Goal: Transaction & Acquisition: Purchase product/service

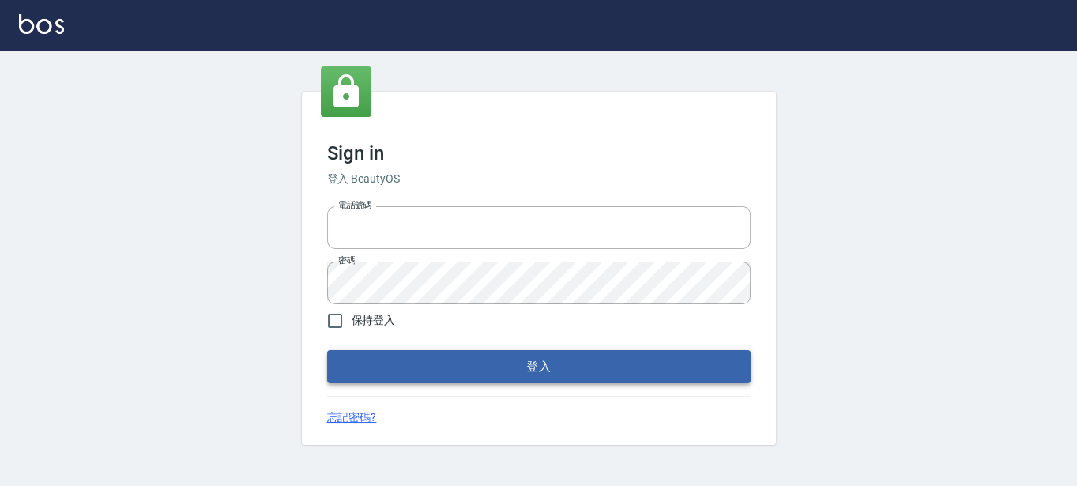
type input "0289832082"
click at [383, 373] on button "登入" at bounding box center [539, 366] width 424 height 33
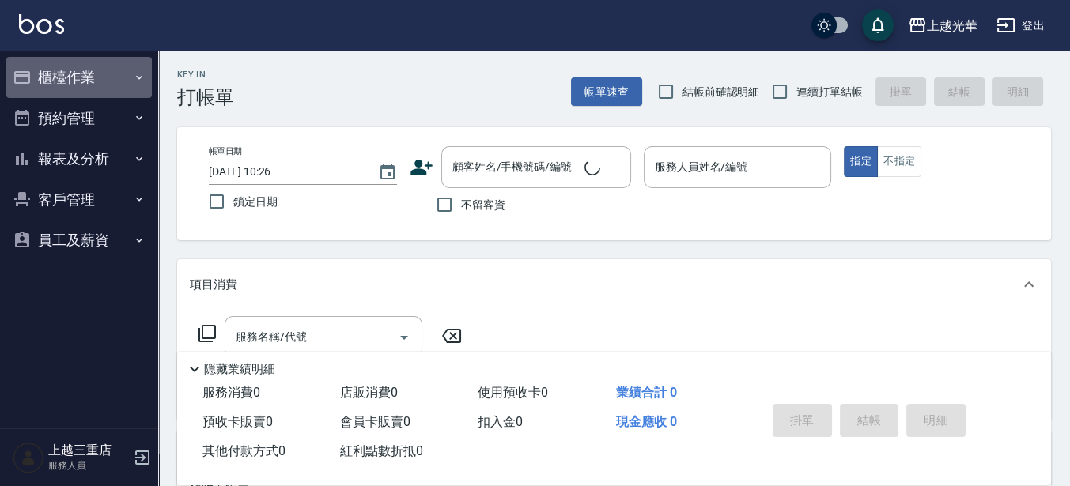
click at [59, 66] on button "櫃檯作業" at bounding box center [78, 77] width 145 height 41
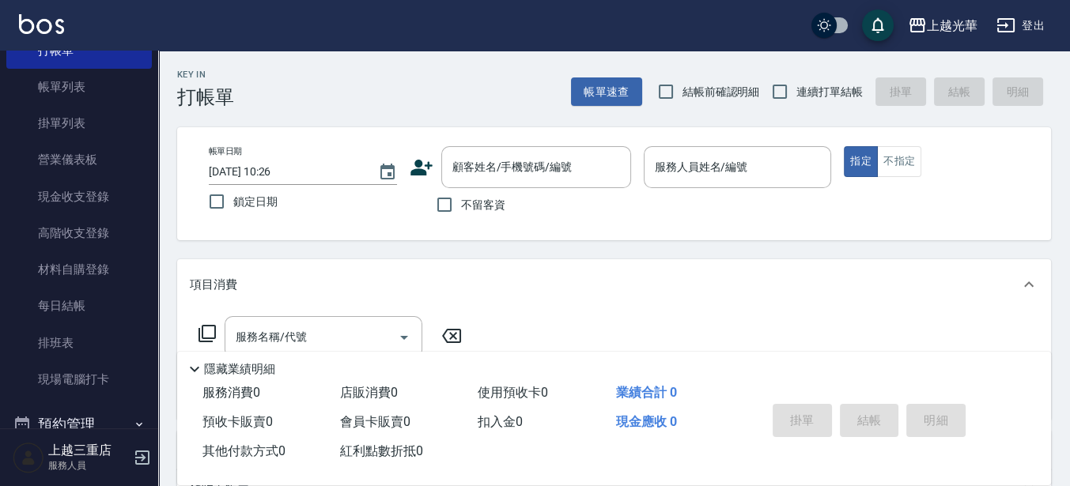
scroll to position [99, 0]
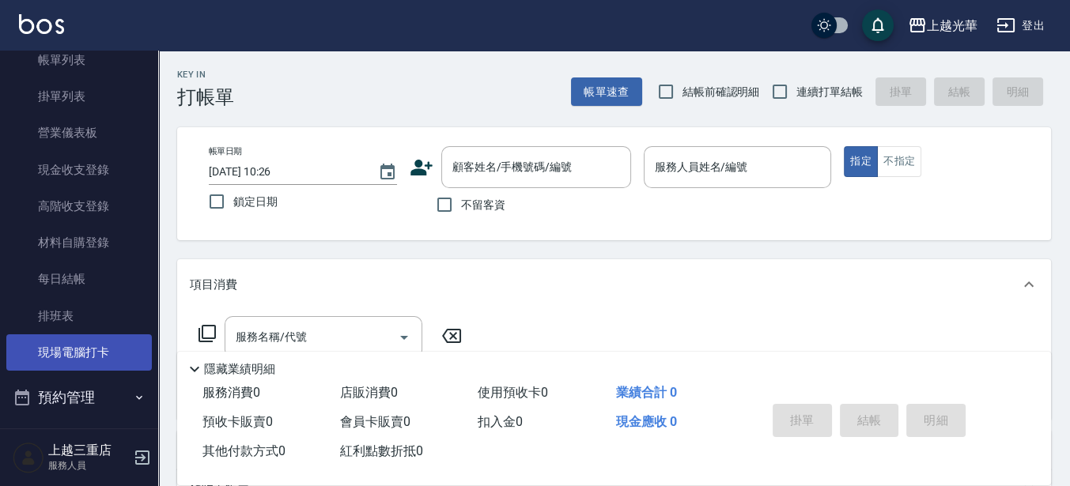
click at [89, 351] on link "現場電腦打卡" at bounding box center [78, 352] width 145 height 36
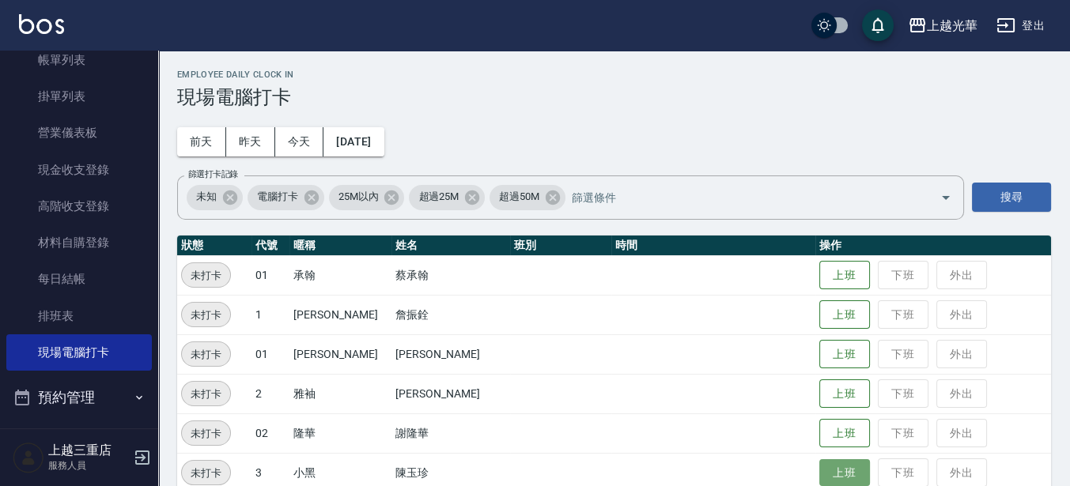
click at [820, 470] on button "上班" at bounding box center [844, 473] width 51 height 28
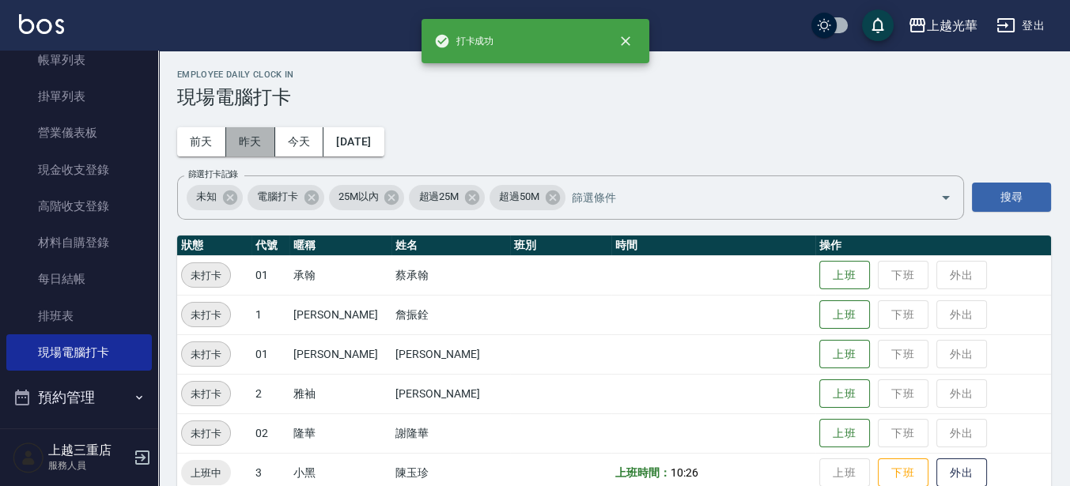
click at [254, 149] on button "昨天" at bounding box center [250, 141] width 49 height 29
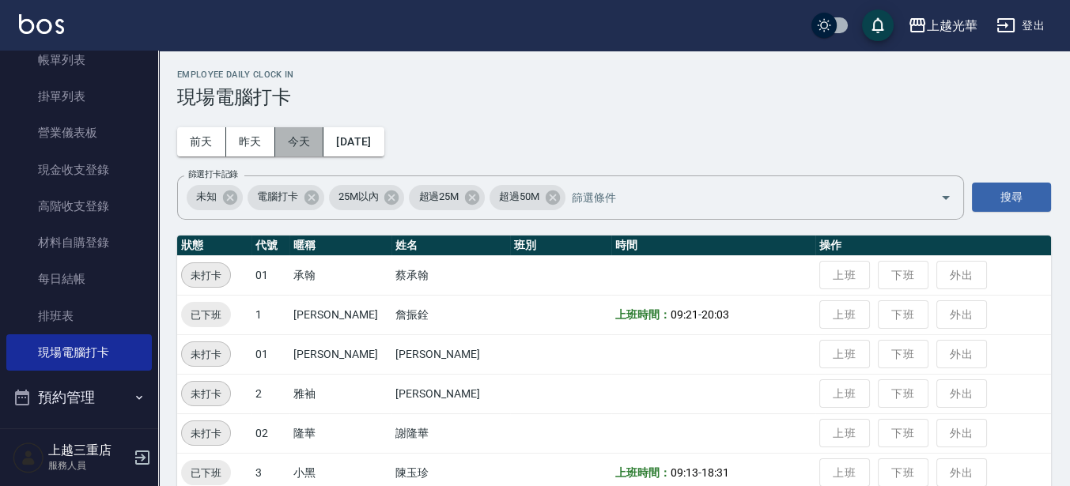
click at [292, 141] on button "今天" at bounding box center [299, 141] width 49 height 29
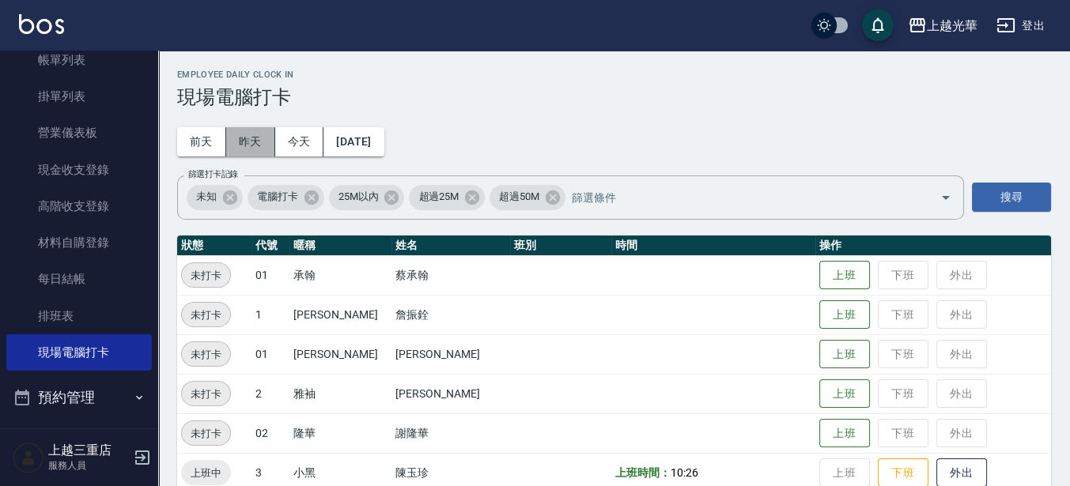
click at [240, 141] on button "昨天" at bounding box center [250, 141] width 49 height 29
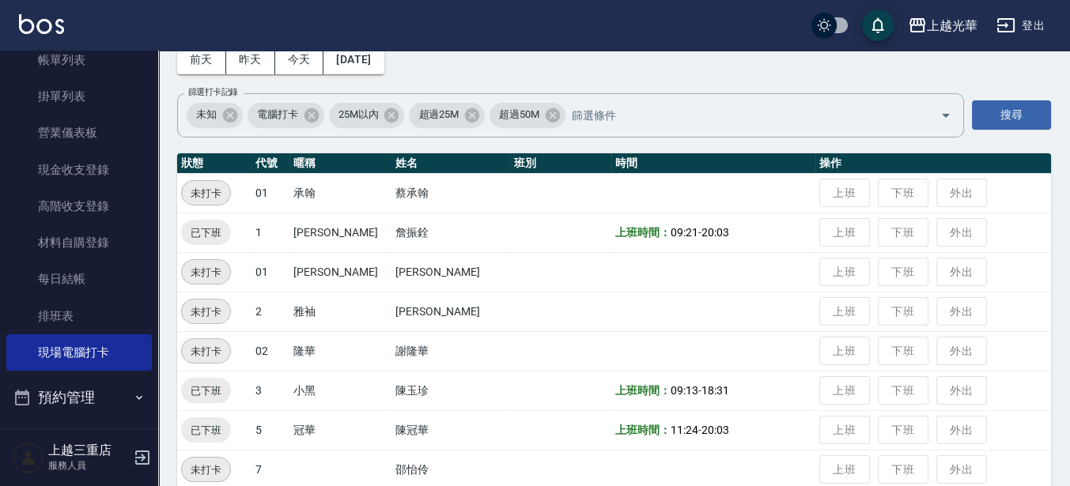
scroll to position [77, 0]
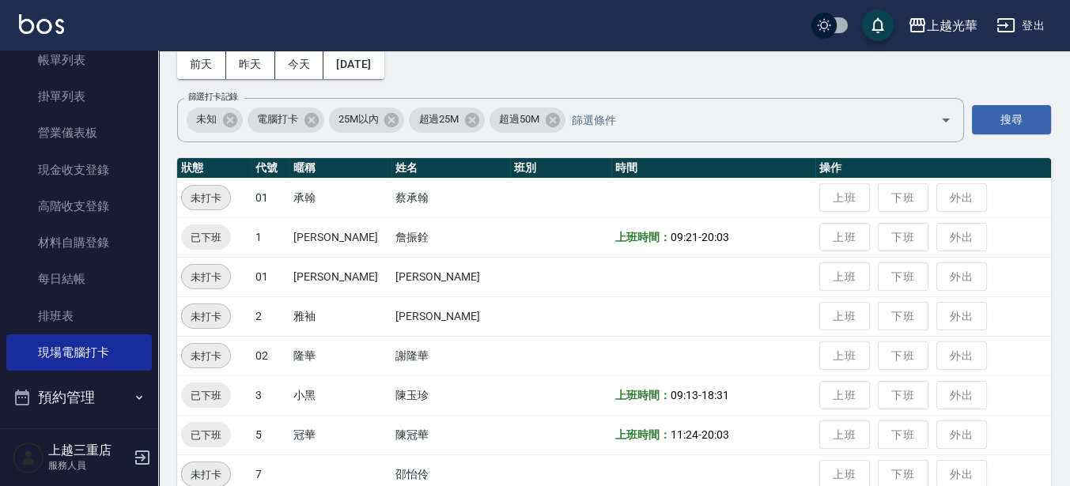
click at [304, 80] on div "Employee Daily Clock In 現場電腦打卡 [DATE] [DATE] [DATE] [DATE] 篩選打卡記錄 未知 電腦打卡 25M以內…" at bounding box center [613, 421] width 911 height 896
click at [308, 73] on button "今天" at bounding box center [299, 64] width 49 height 29
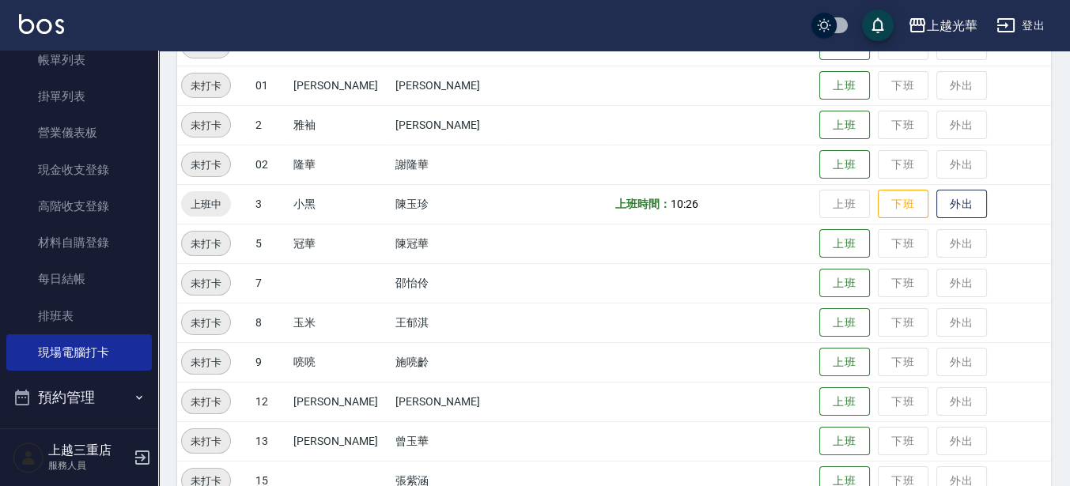
scroll to position [275, 0]
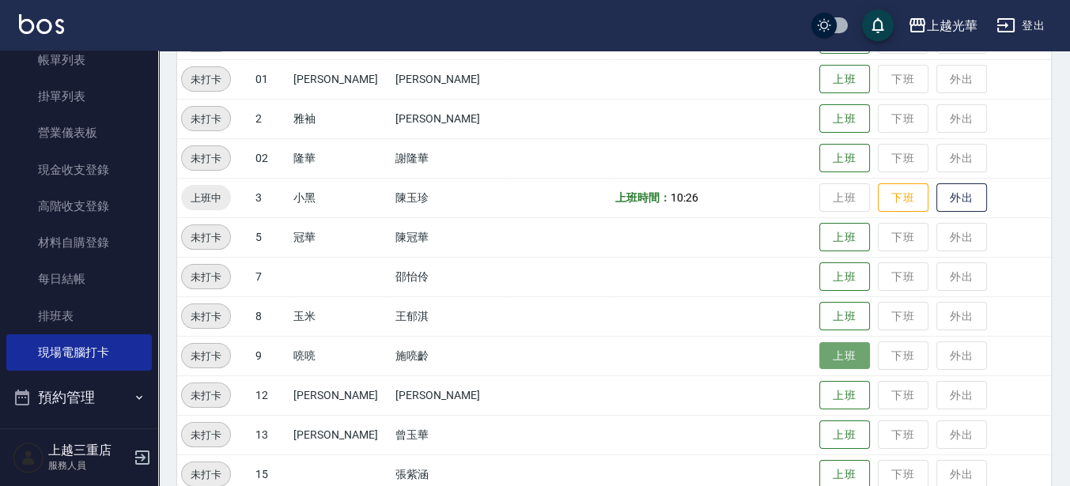
click at [823, 356] on button "上班" at bounding box center [844, 356] width 51 height 28
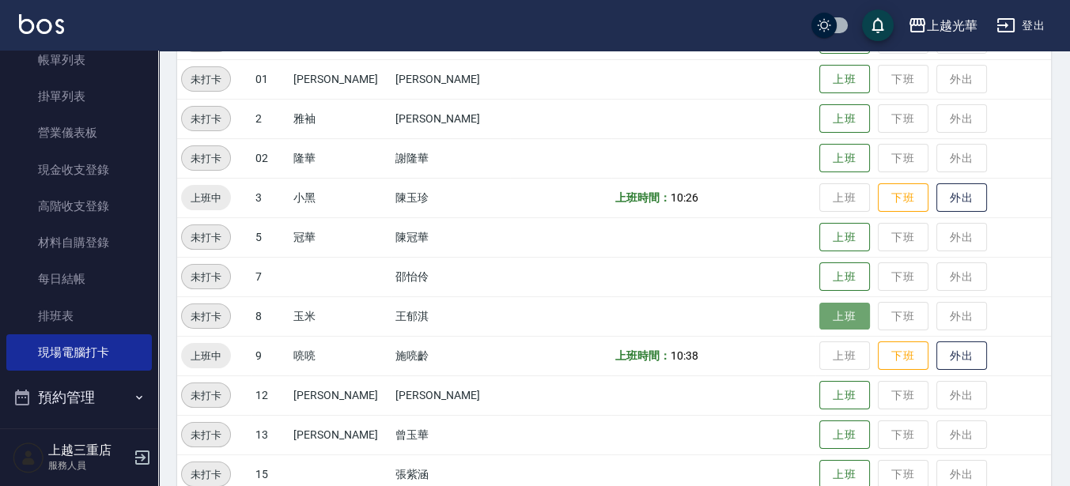
click at [846, 313] on button "上班" at bounding box center [844, 317] width 51 height 28
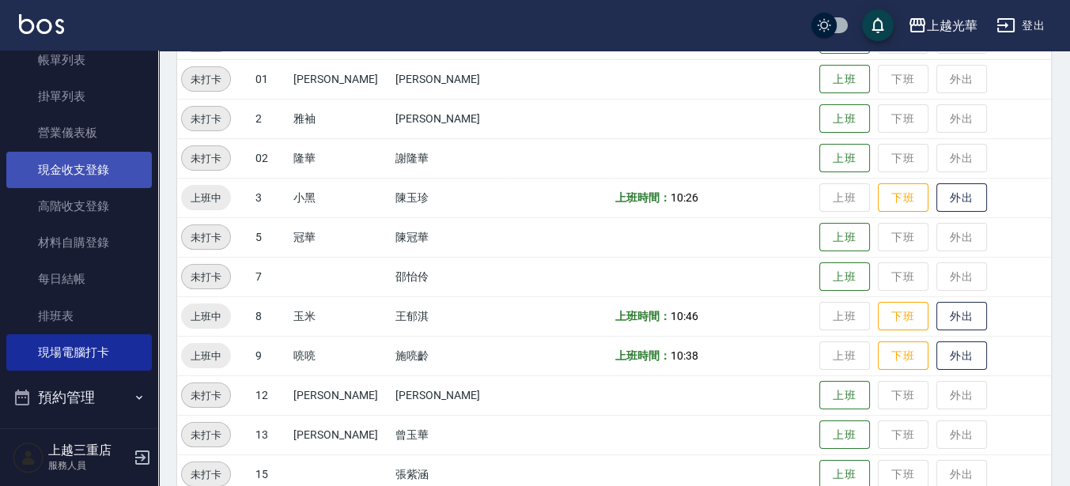
click at [47, 171] on link "現金收支登錄" at bounding box center [78, 170] width 145 height 36
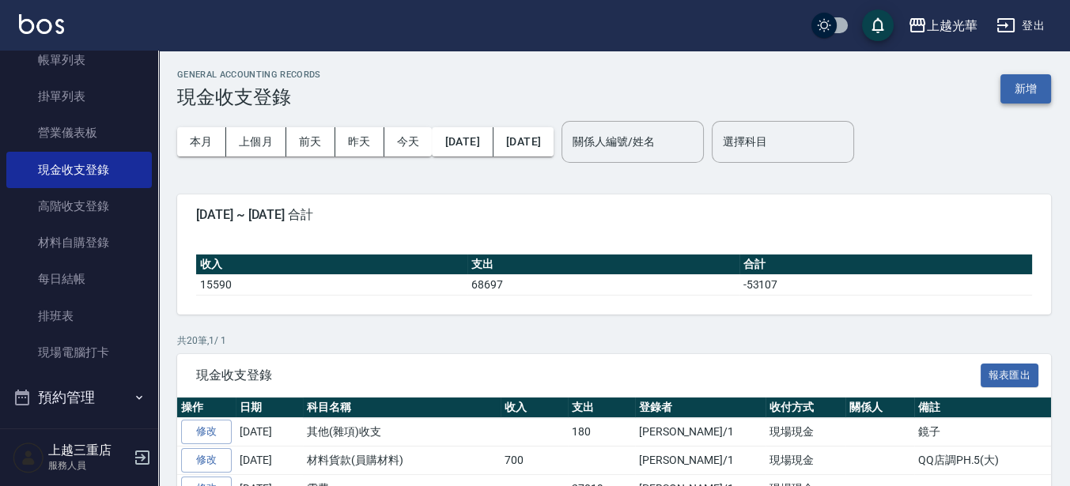
click at [1021, 99] on button "新增" at bounding box center [1025, 88] width 51 height 29
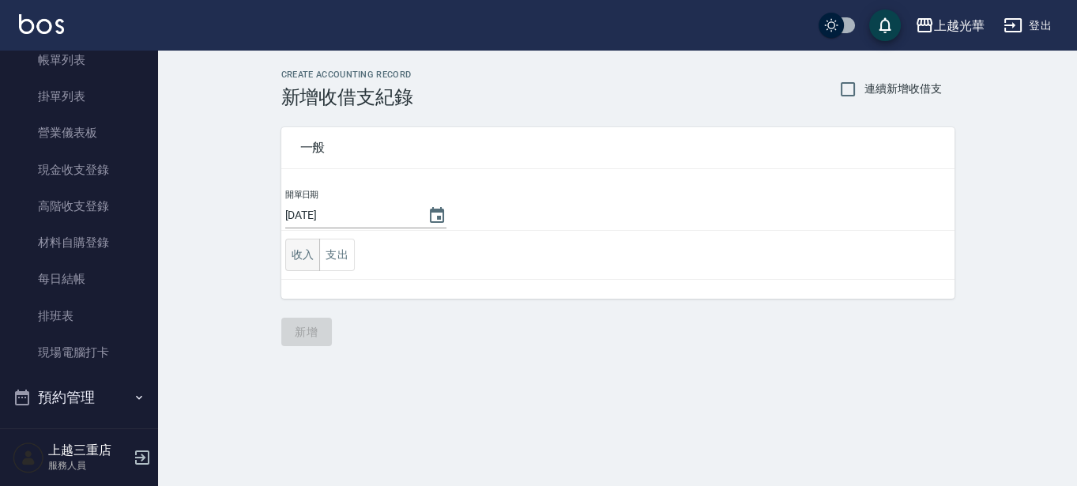
click at [292, 255] on button "收入" at bounding box center [303, 255] width 36 height 32
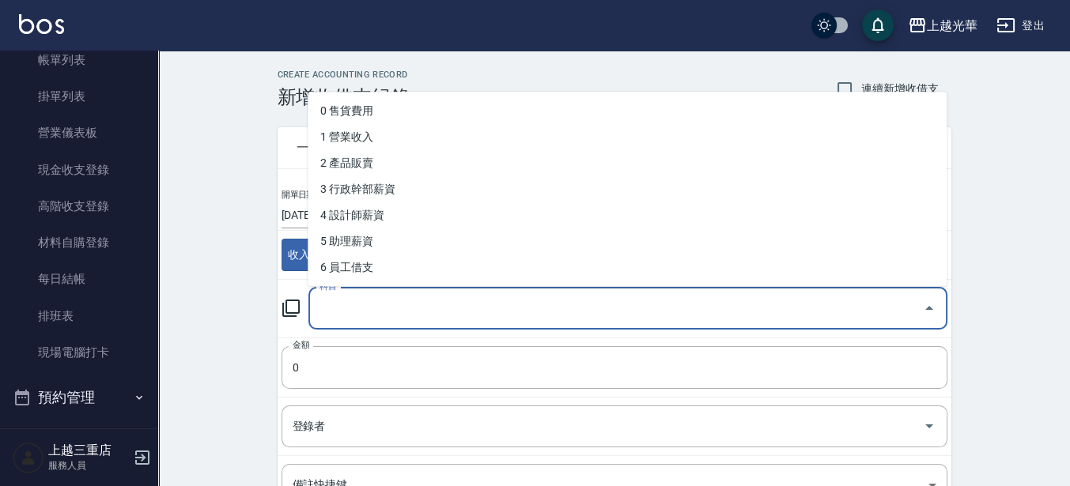
click at [357, 309] on input "科目" at bounding box center [615, 309] width 601 height 28
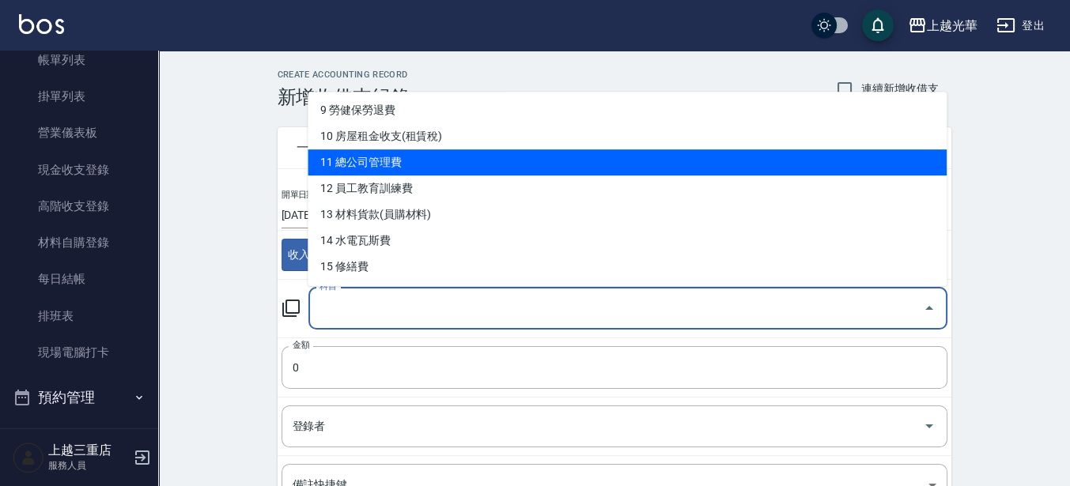
scroll to position [198, 0]
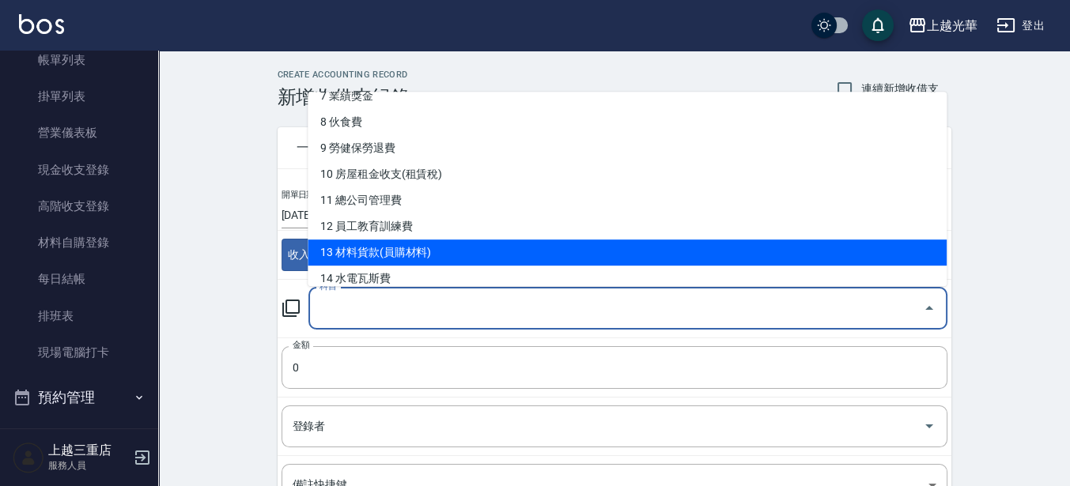
click at [389, 259] on li "13 材料貨款(員購材料)" at bounding box center [627, 253] width 639 height 26
type input "13 材料貨款(員購材料)"
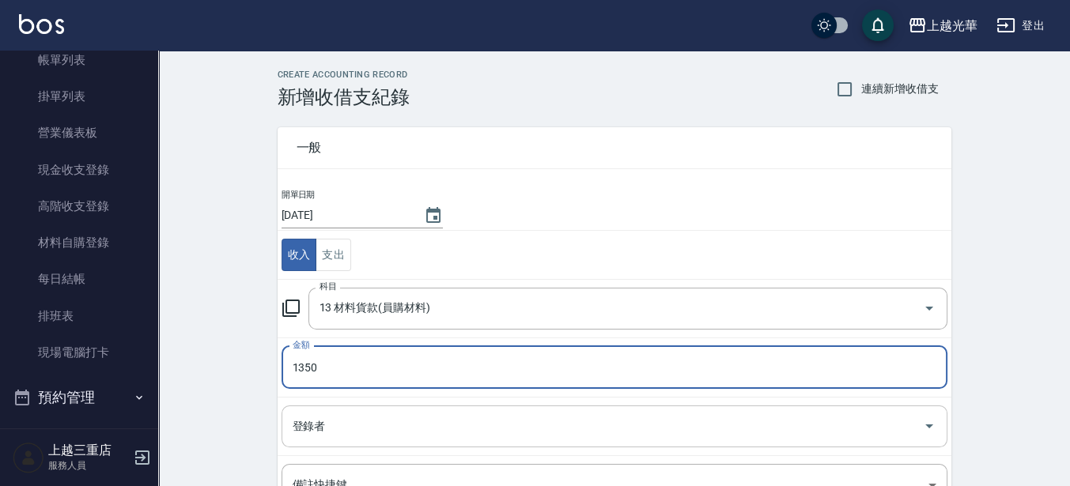
type input "1350"
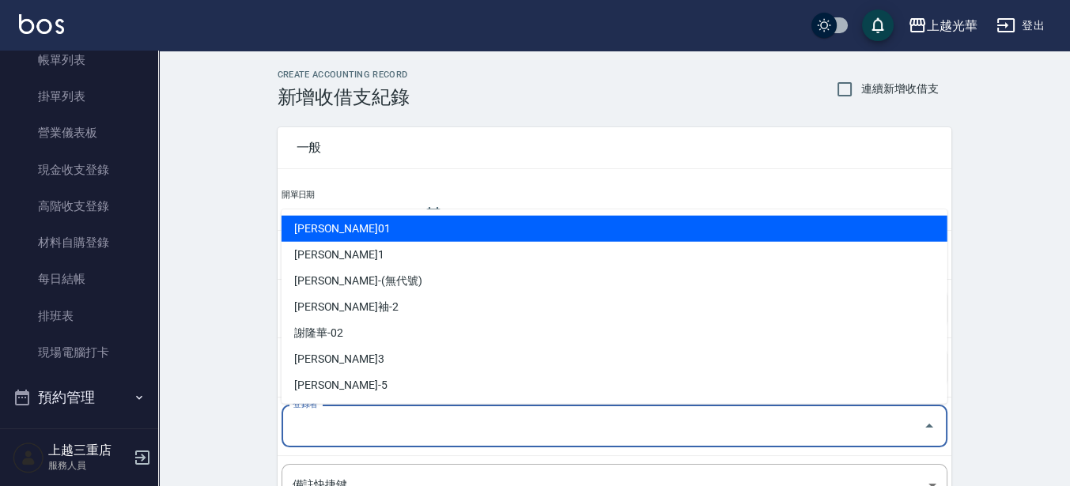
drag, startPoint x: 591, startPoint y: 419, endPoint x: 594, endPoint y: 402, distance: 16.8
click at [590, 419] on input "登錄者" at bounding box center [603, 427] width 628 height 28
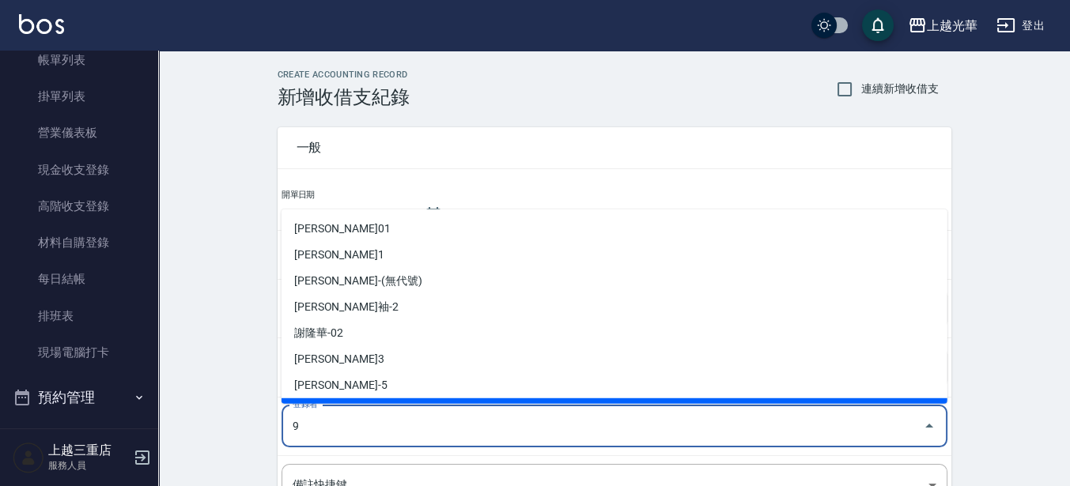
type input "[PERSON_NAME]-9"
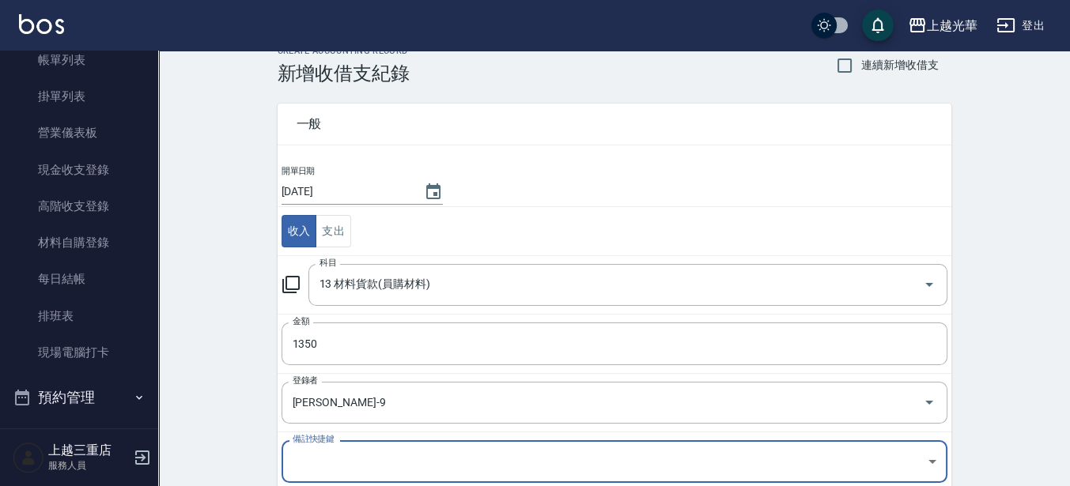
scroll to position [117, 0]
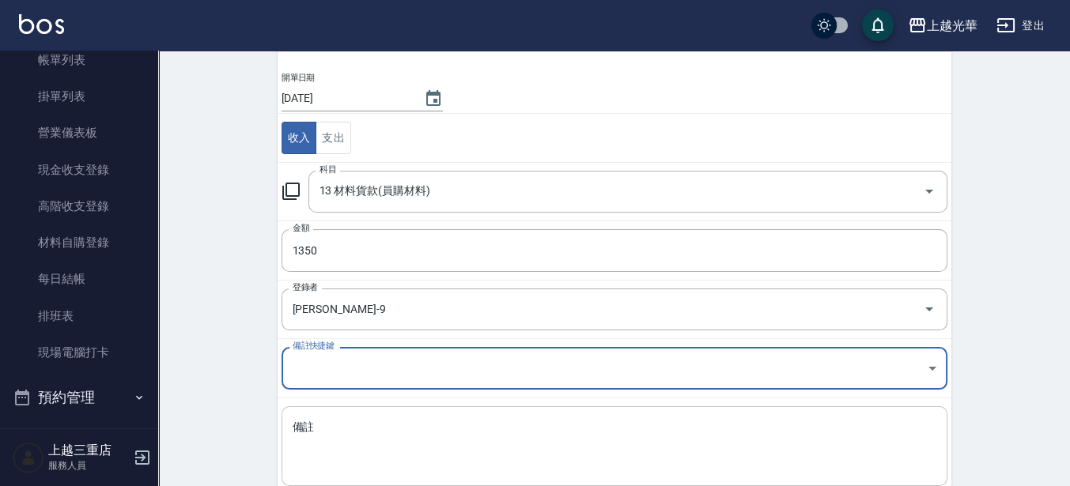
drag, startPoint x: 393, startPoint y: 459, endPoint x: 399, endPoint y: 435, distance: 24.5
click at [394, 458] on textarea "備註" at bounding box center [613, 447] width 643 height 54
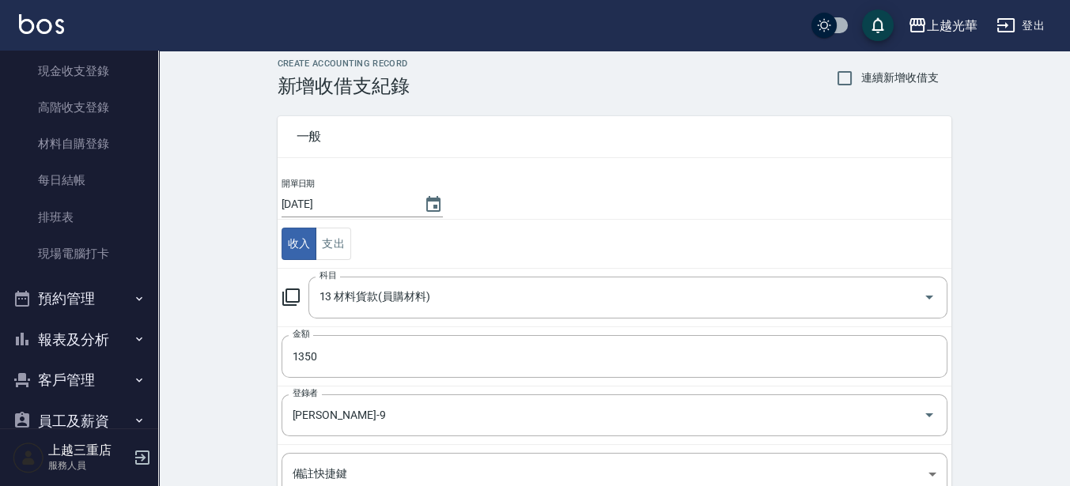
scroll to position [209, 0]
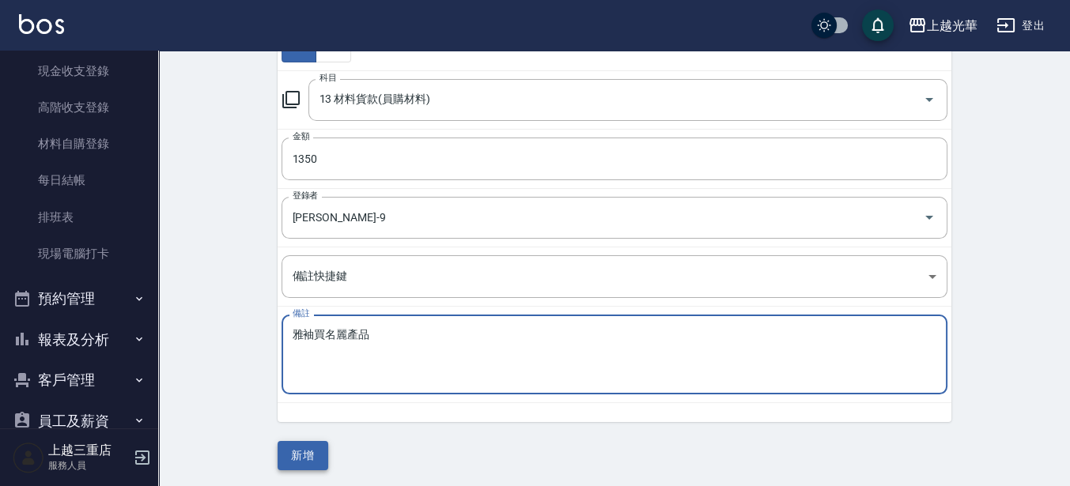
type textarea "雅袖買名麗產品"
click at [282, 459] on button "新增" at bounding box center [302, 455] width 51 height 29
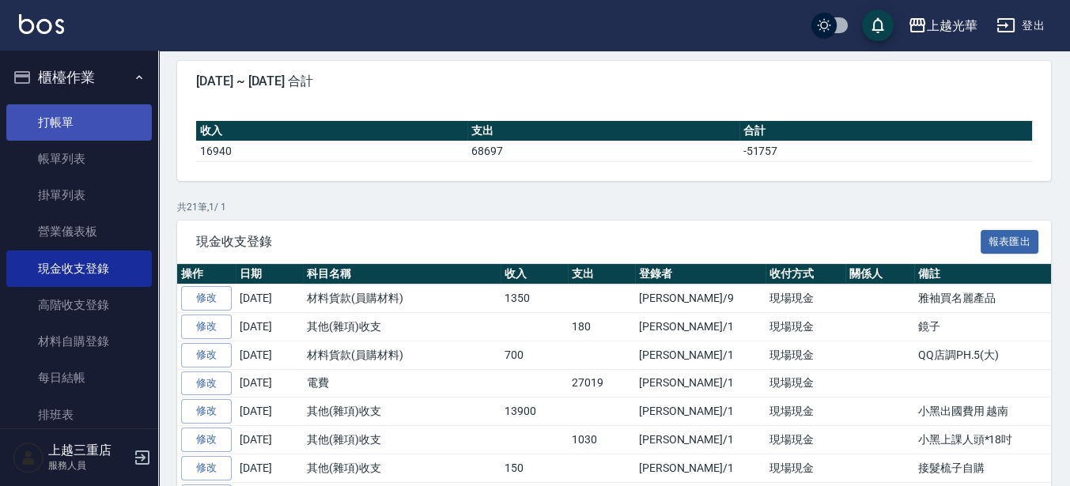
click at [63, 119] on link "打帳單" at bounding box center [78, 122] width 145 height 36
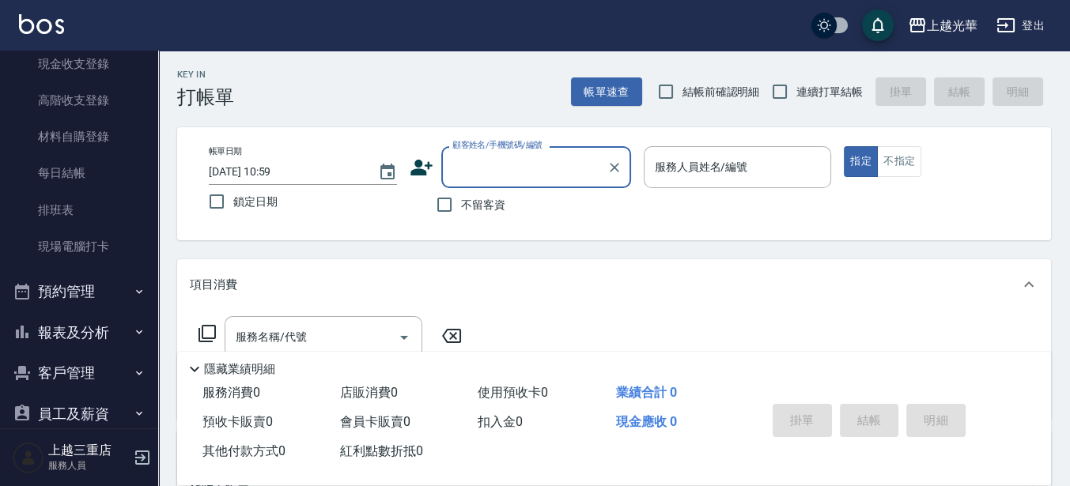
scroll to position [228, 0]
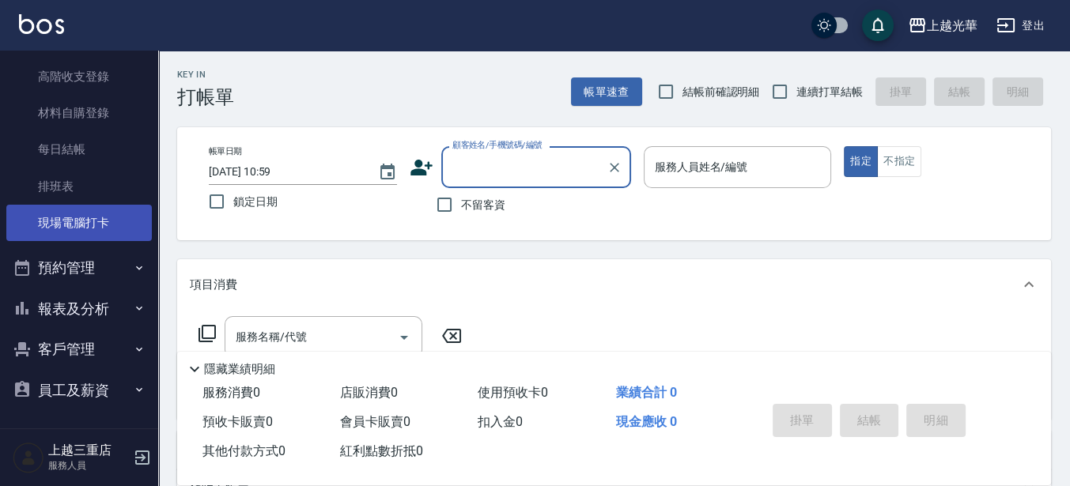
click at [68, 210] on link "現場電腦打卡" at bounding box center [78, 223] width 145 height 36
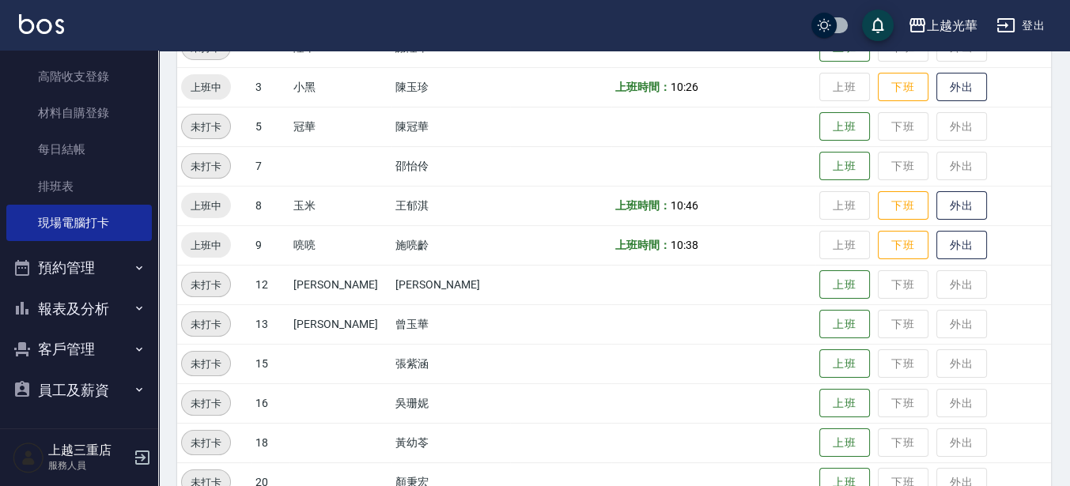
scroll to position [361, 0]
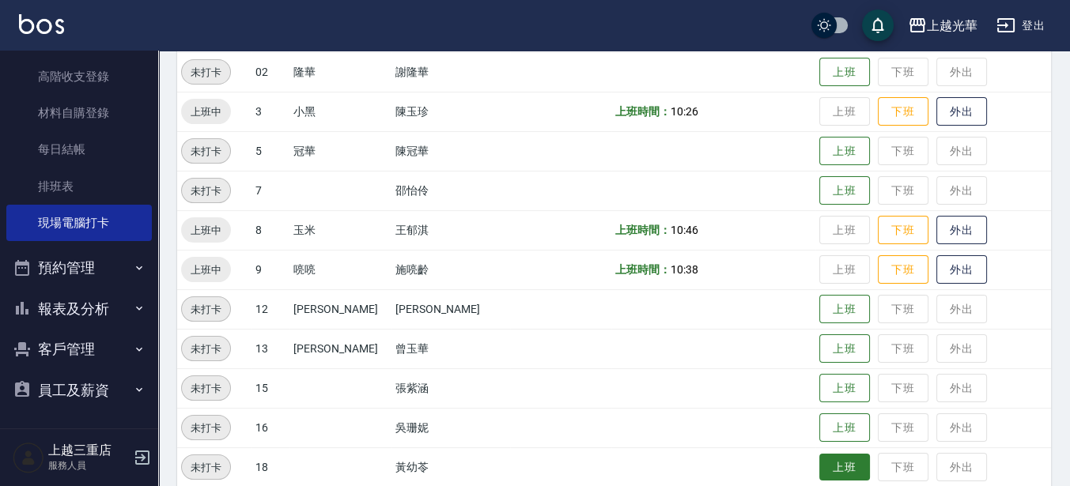
click at [831, 461] on button "上班" at bounding box center [844, 468] width 51 height 28
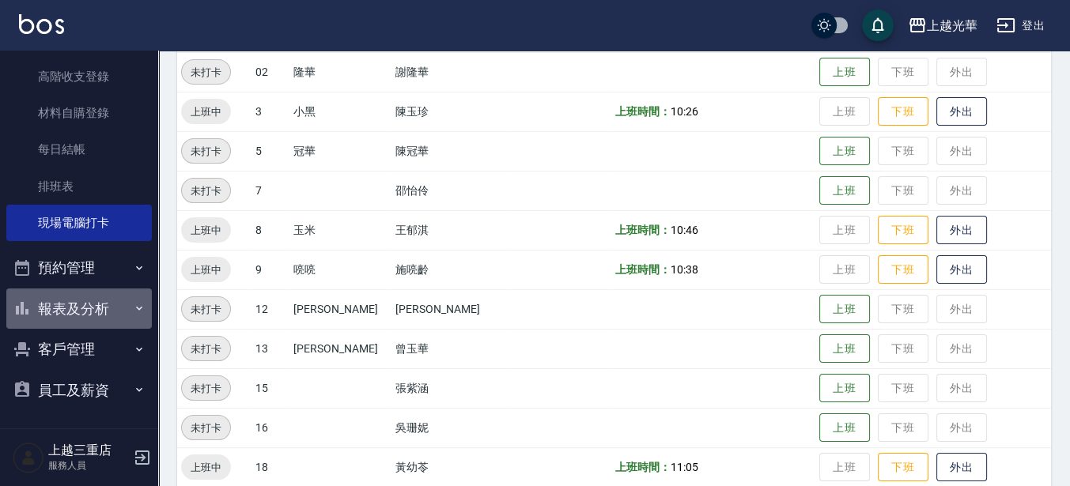
click at [89, 293] on button "報表及分析" at bounding box center [78, 309] width 145 height 41
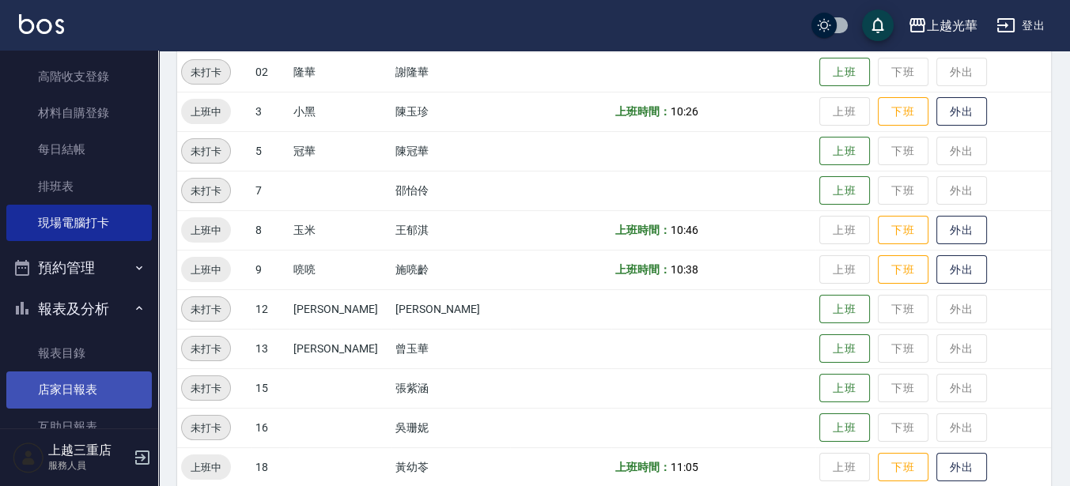
scroll to position [525, 0]
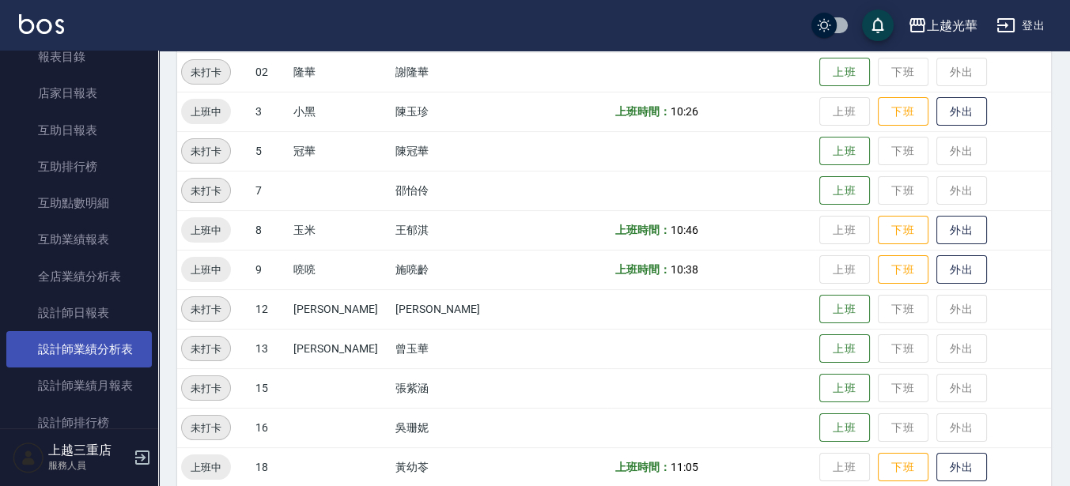
click at [110, 343] on link "設計師業績分析表" at bounding box center [78, 349] width 145 height 36
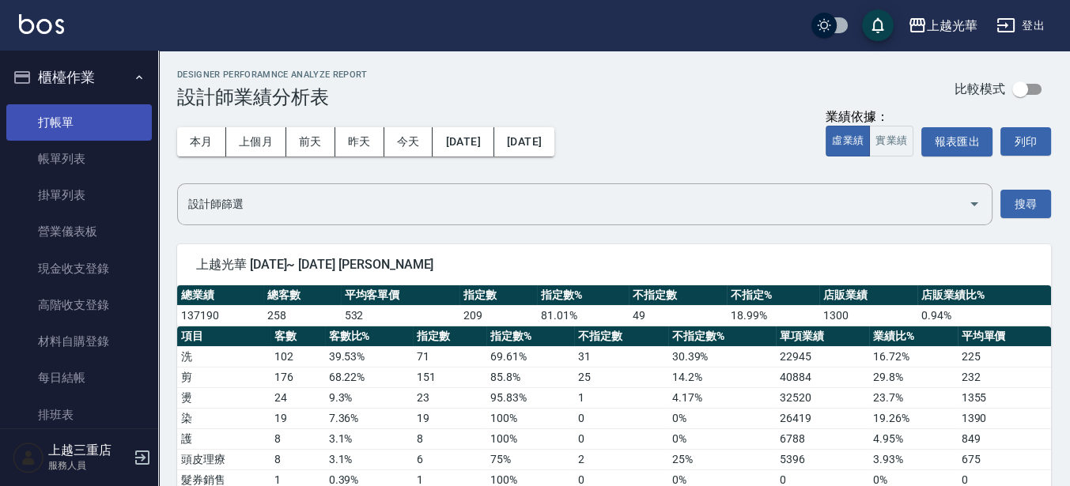
click at [123, 131] on link "打帳單" at bounding box center [78, 122] width 145 height 36
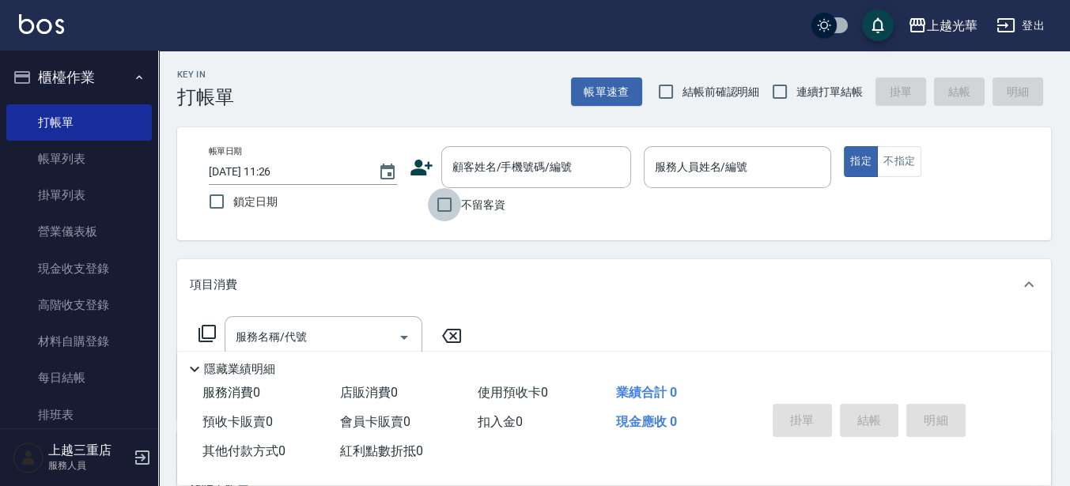
click at [443, 198] on input "不留客資" at bounding box center [444, 204] width 33 height 33
checkbox input "true"
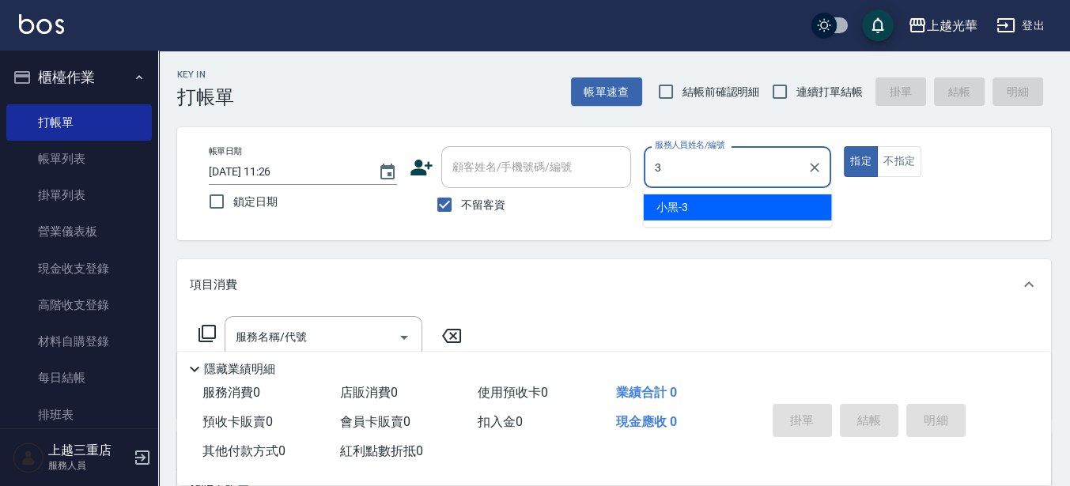
type input "小黑-3"
type button "true"
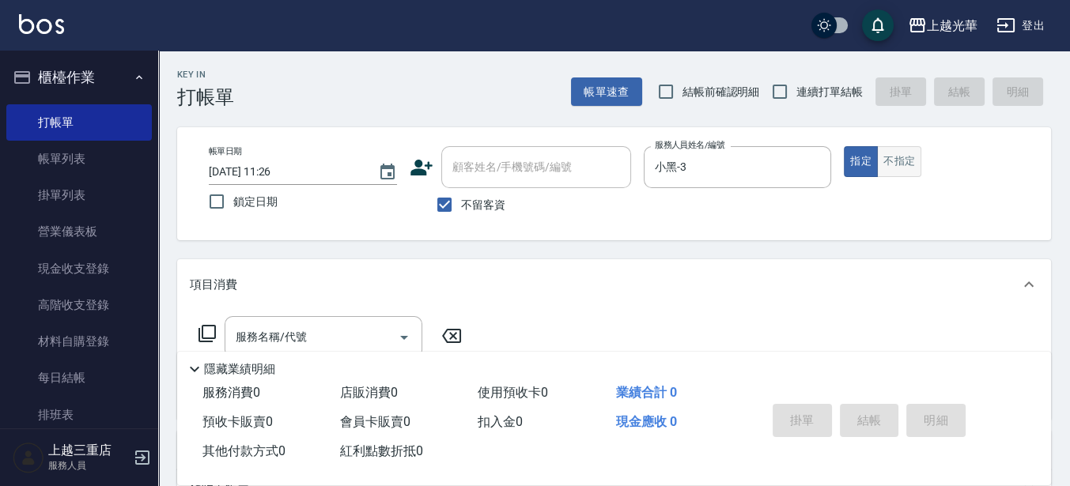
click at [907, 159] on button "不指定" at bounding box center [899, 161] width 44 height 31
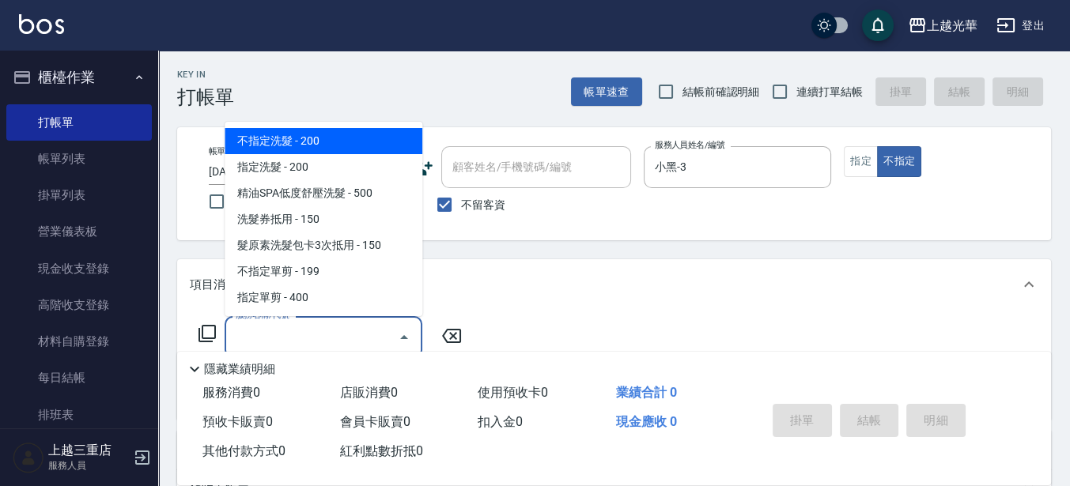
click at [343, 334] on input "服務名稱/代號" at bounding box center [312, 337] width 160 height 28
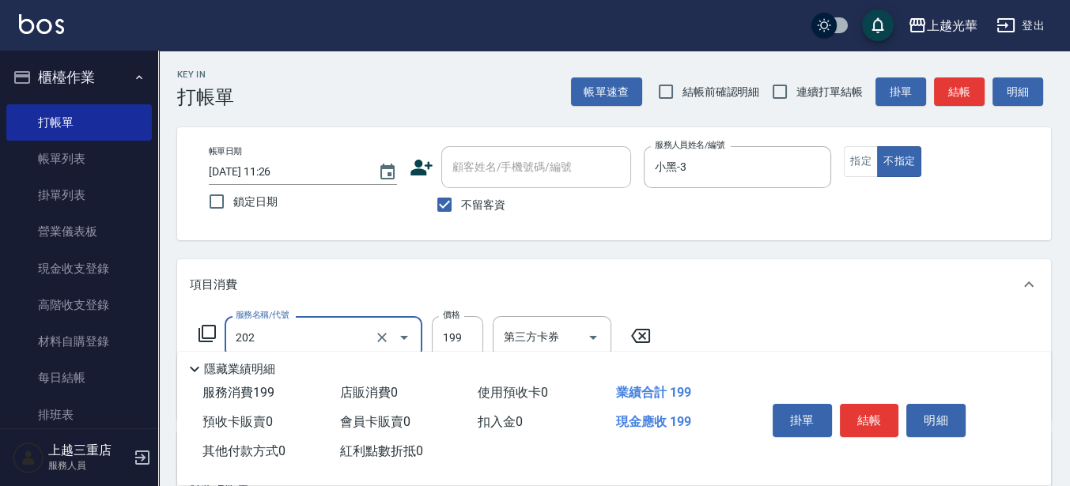
type input "不指定單剪(202)"
click at [860, 418] on button "結帳" at bounding box center [869, 420] width 59 height 33
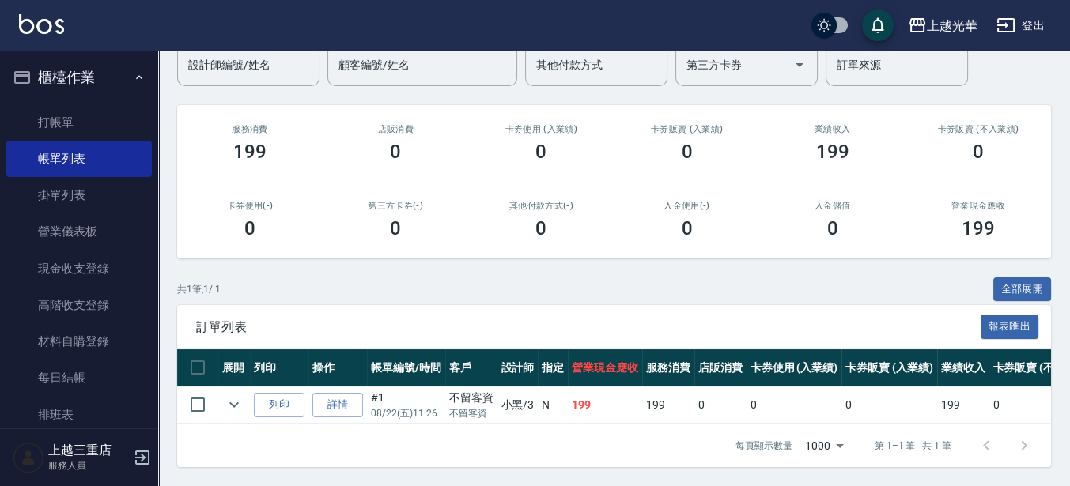
scroll to position [153, 0]
click at [236, 402] on icon "expand row" at bounding box center [233, 405] width 9 height 6
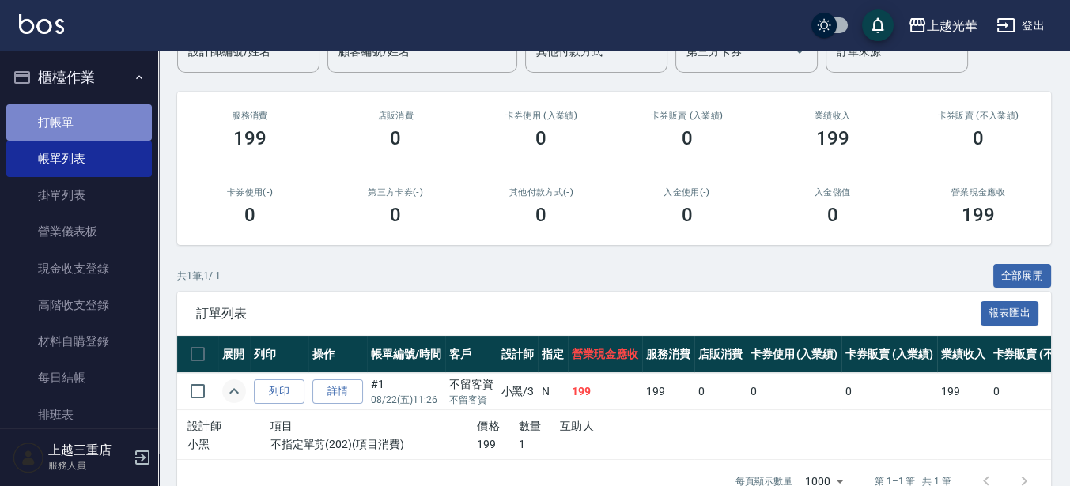
click at [113, 131] on link "打帳單" at bounding box center [78, 122] width 145 height 36
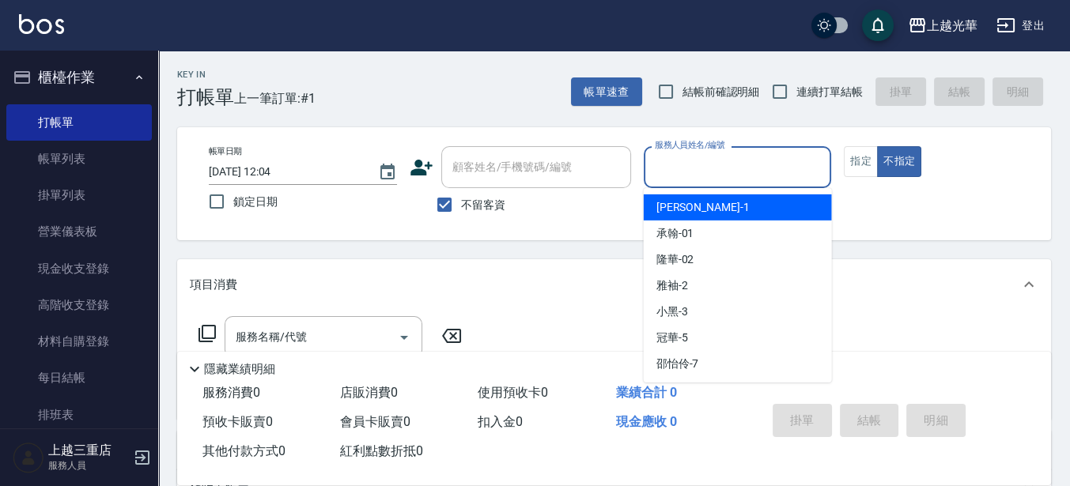
click at [697, 157] on input "服務人員姓名/編號" at bounding box center [738, 167] width 174 height 28
type input "喨喨-9"
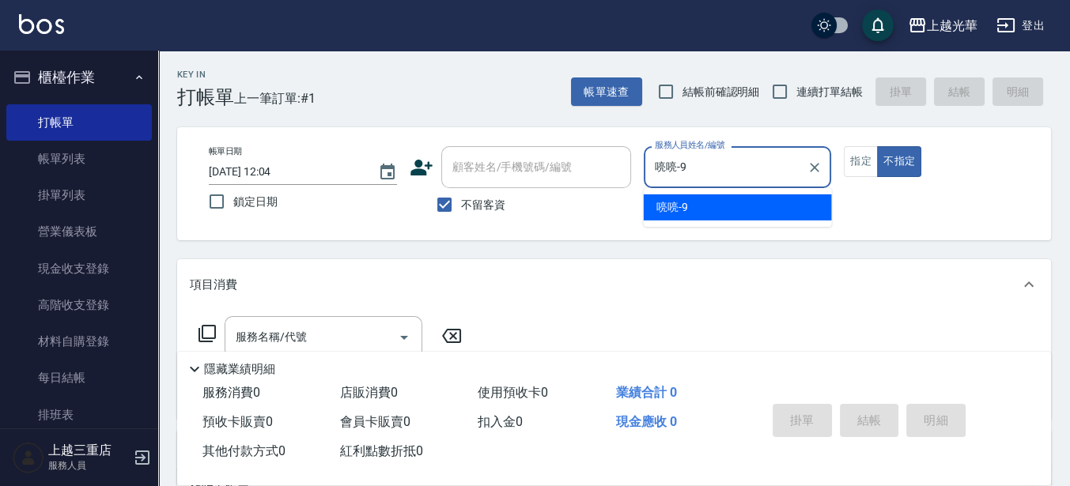
type button "false"
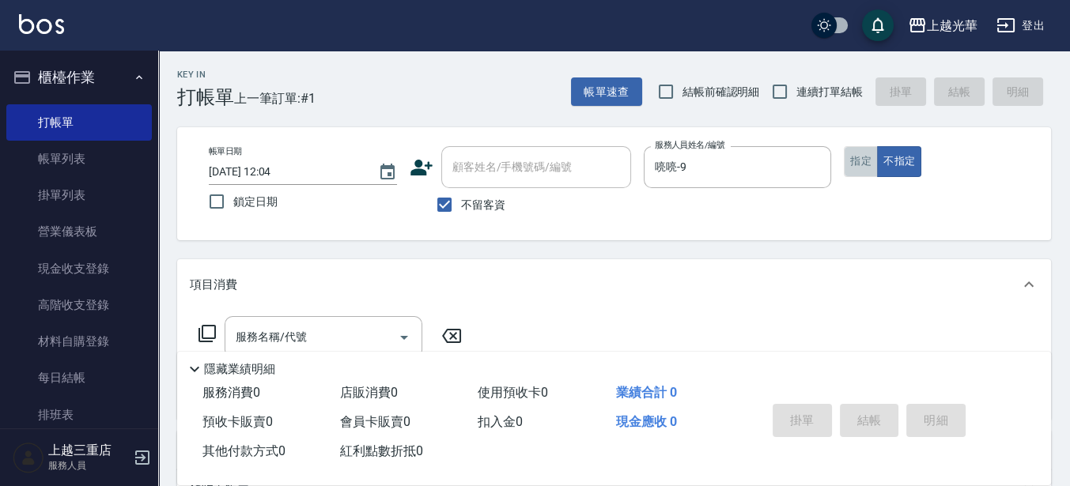
drag, startPoint x: 871, startPoint y: 163, endPoint x: 855, endPoint y: 187, distance: 28.5
click at [871, 164] on button "指定" at bounding box center [860, 161] width 34 height 31
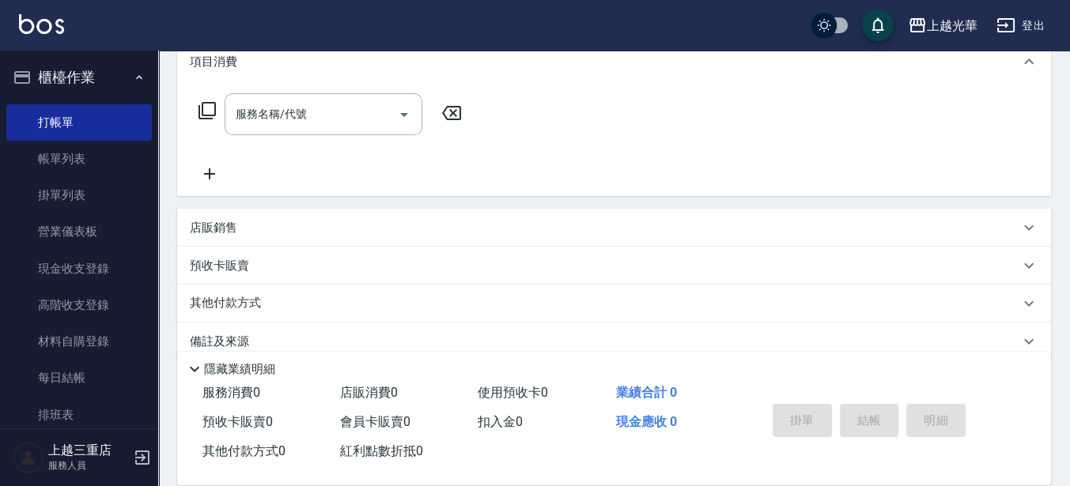
scroll to position [247, 0]
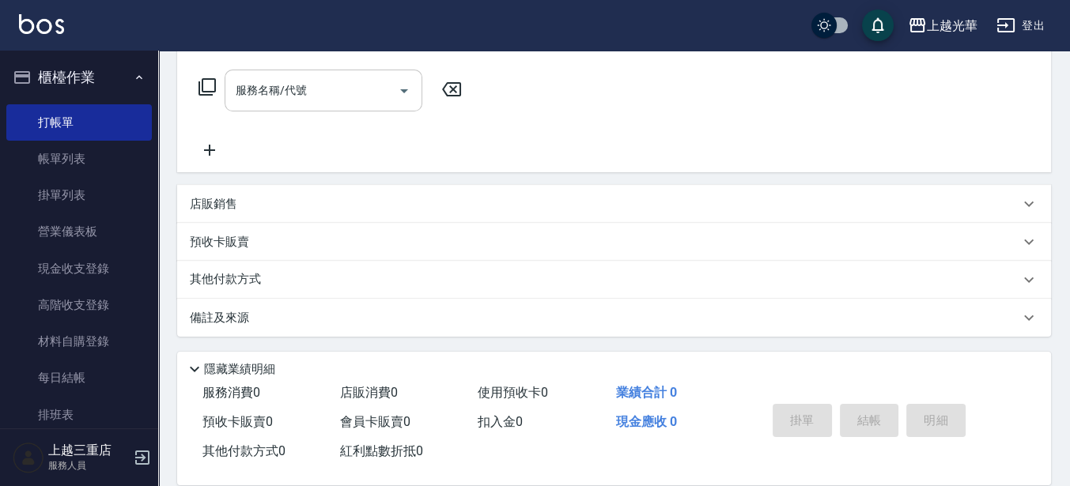
click at [278, 97] on input "服務名稱/代號" at bounding box center [312, 91] width 160 height 28
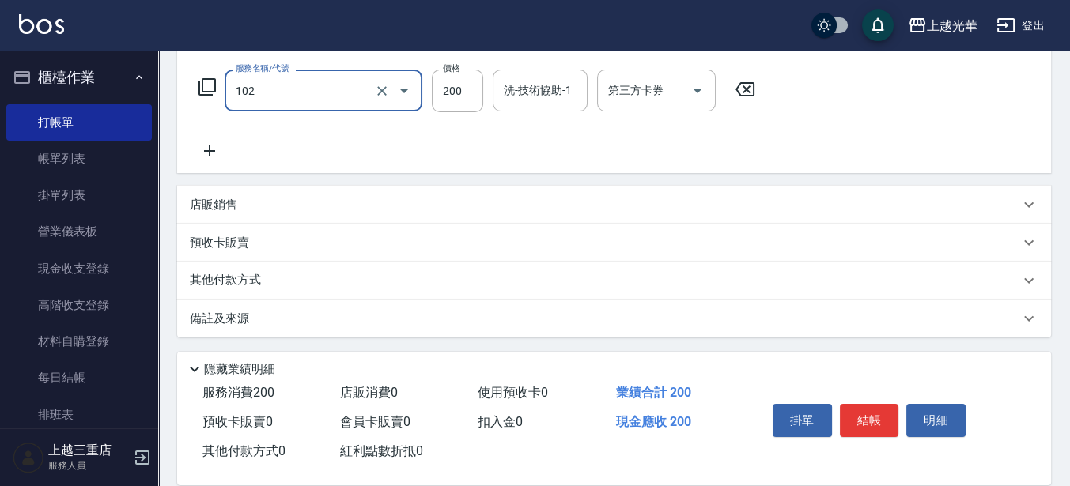
type input "指定洗髮(102)"
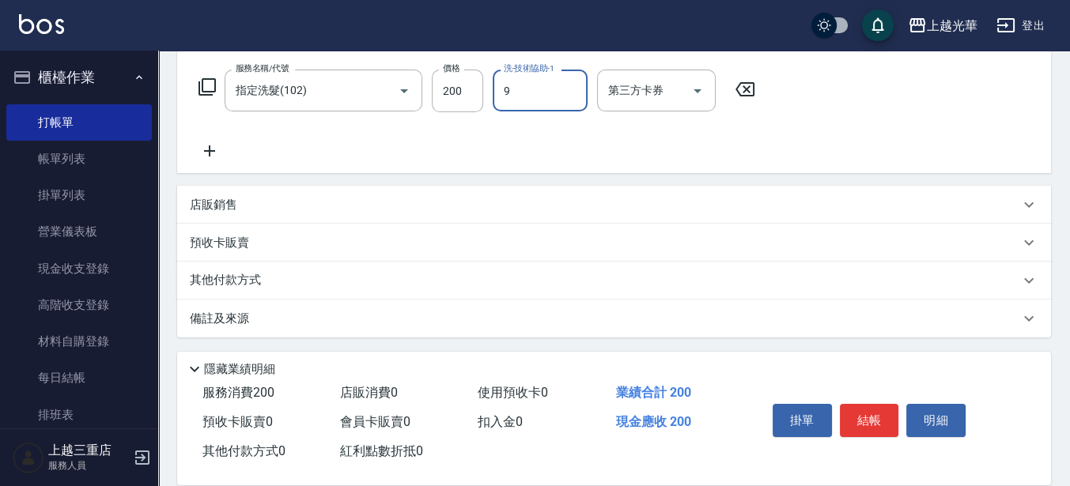
type input "喨喨-9"
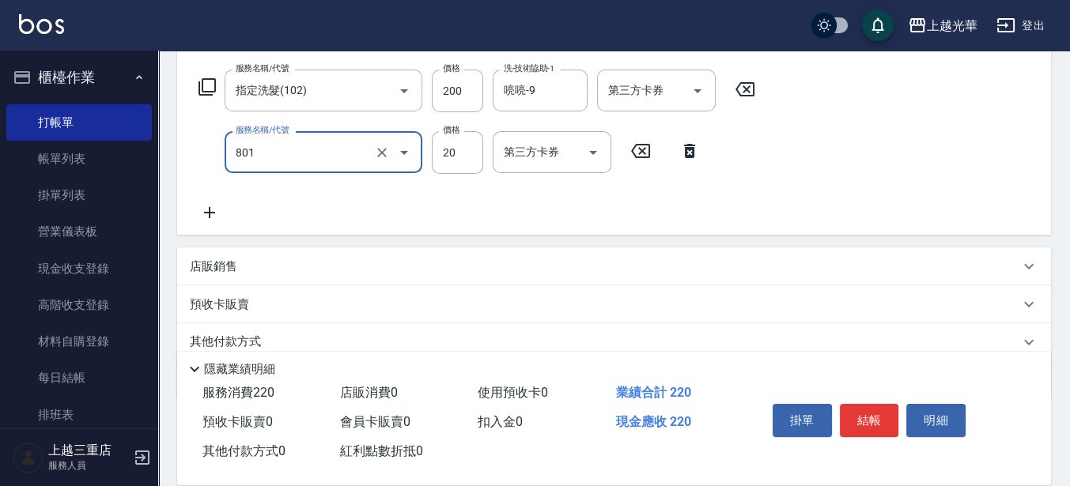
type input "潤絲(801)"
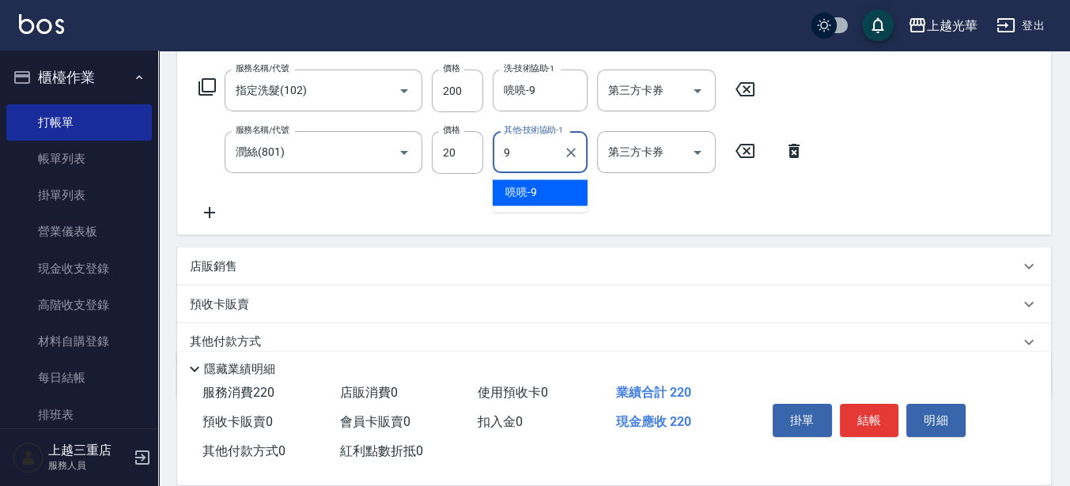
type input "喨喨-9"
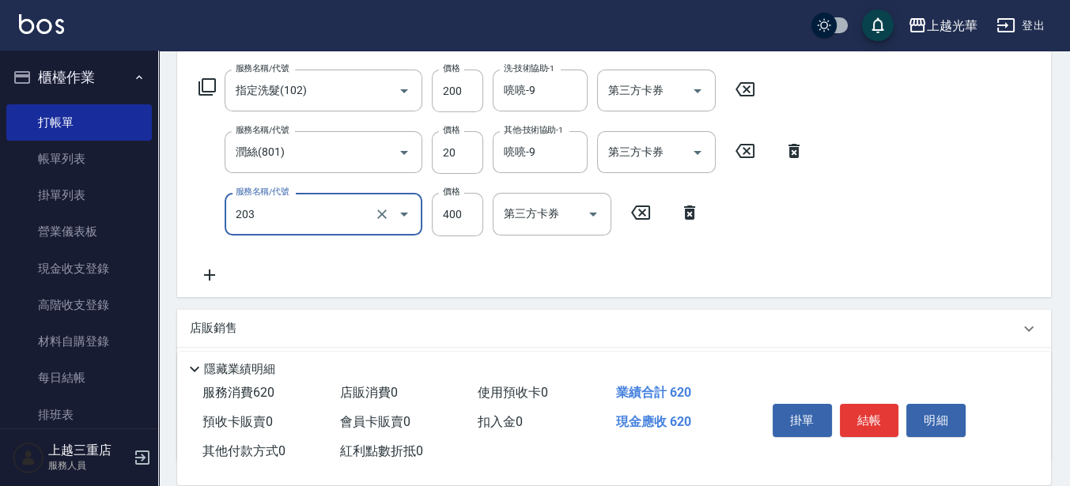
type input "指定單剪(203)"
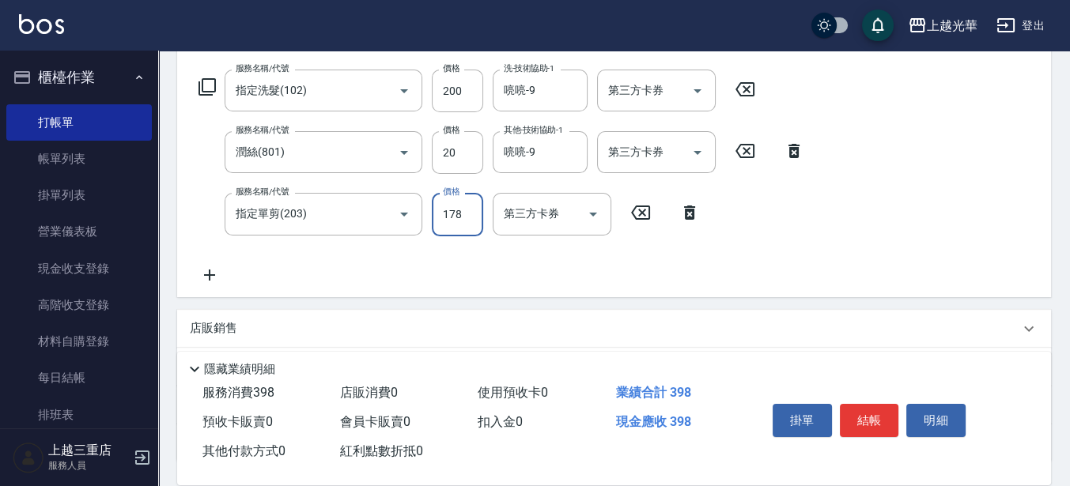
type input "178"
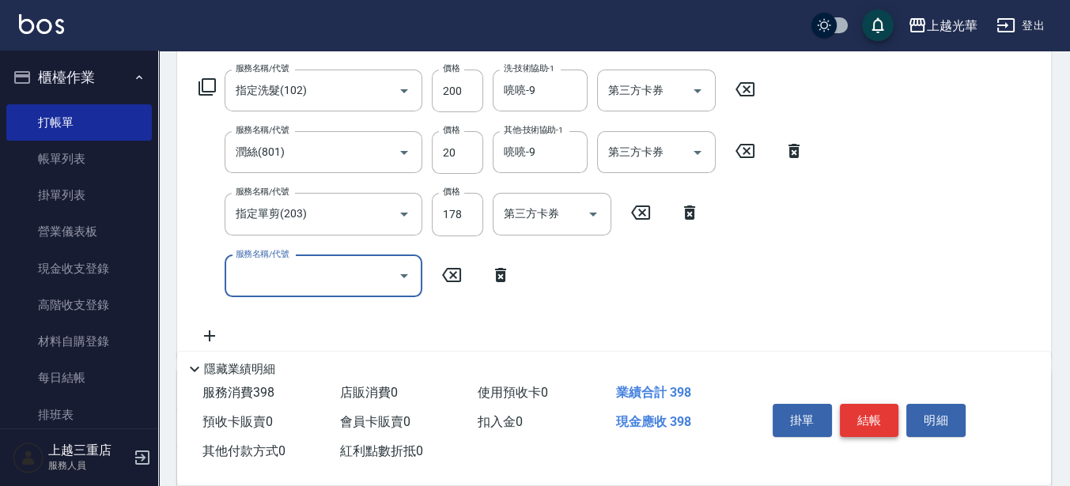
click at [871, 417] on button "結帳" at bounding box center [869, 420] width 59 height 33
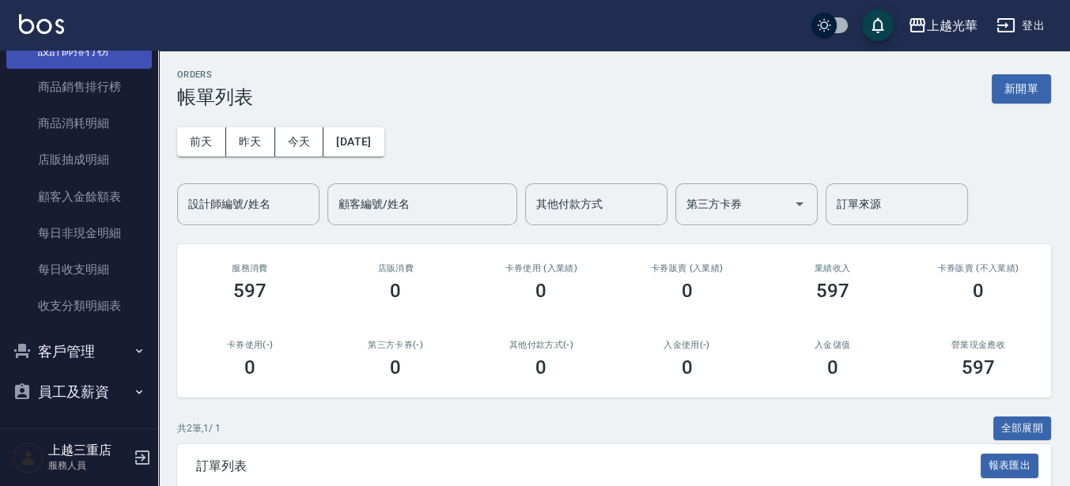
scroll to position [899, 0]
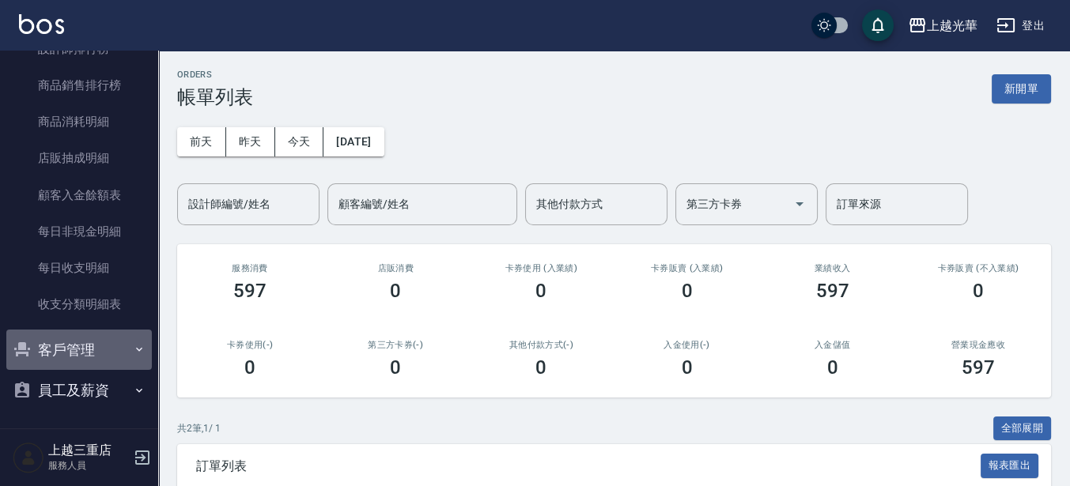
click at [83, 341] on button "客戶管理" at bounding box center [78, 350] width 145 height 41
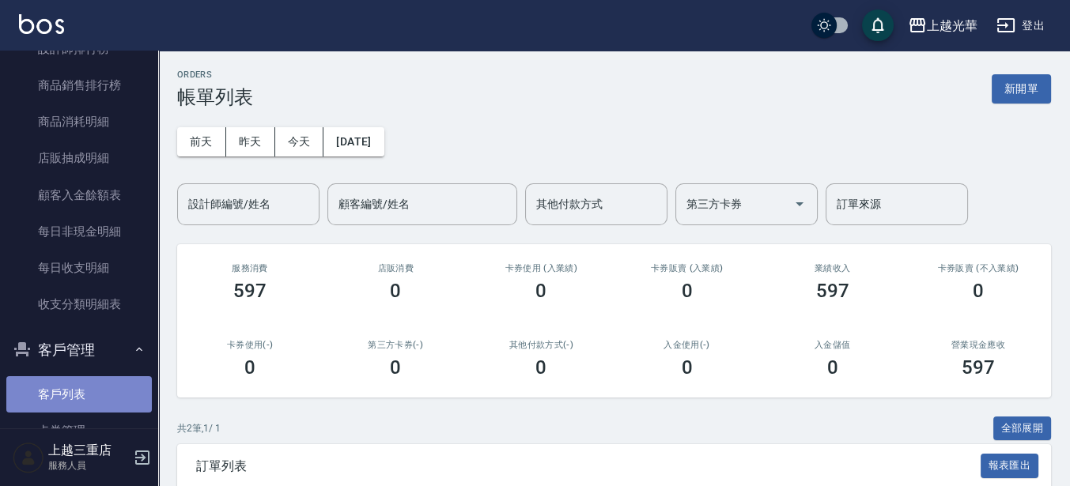
click at [89, 383] on link "客戶列表" at bounding box center [78, 394] width 145 height 36
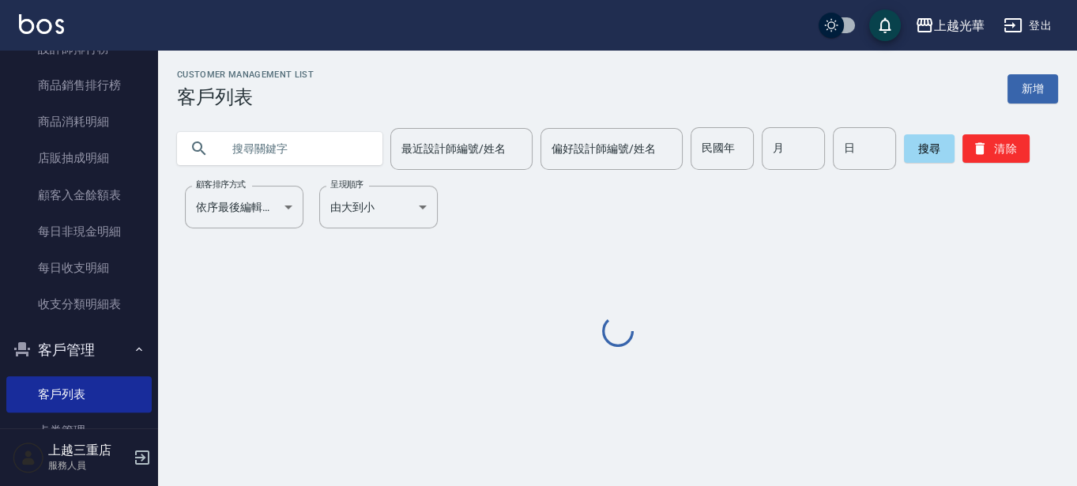
click at [260, 145] on input "text" at bounding box center [295, 148] width 149 height 43
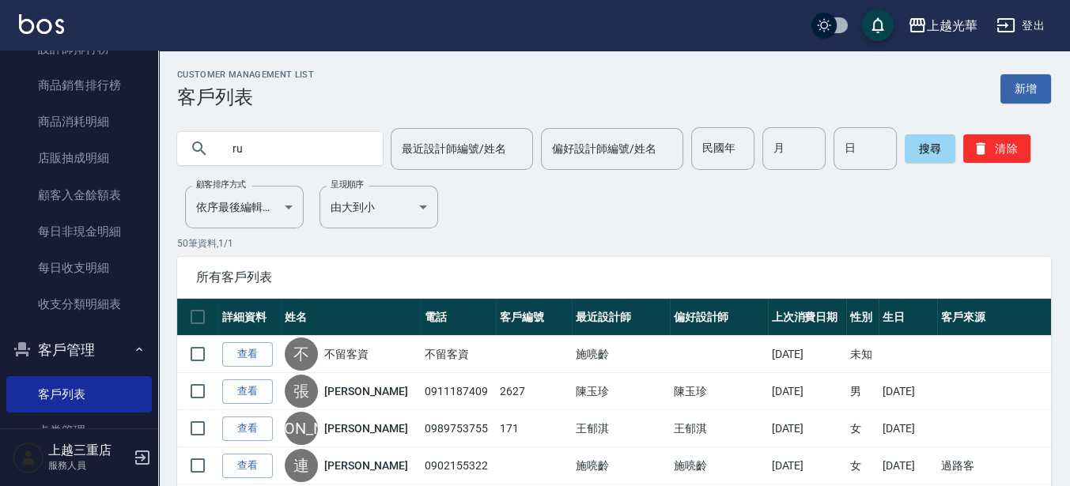
type input "r"
type input "金蓮"
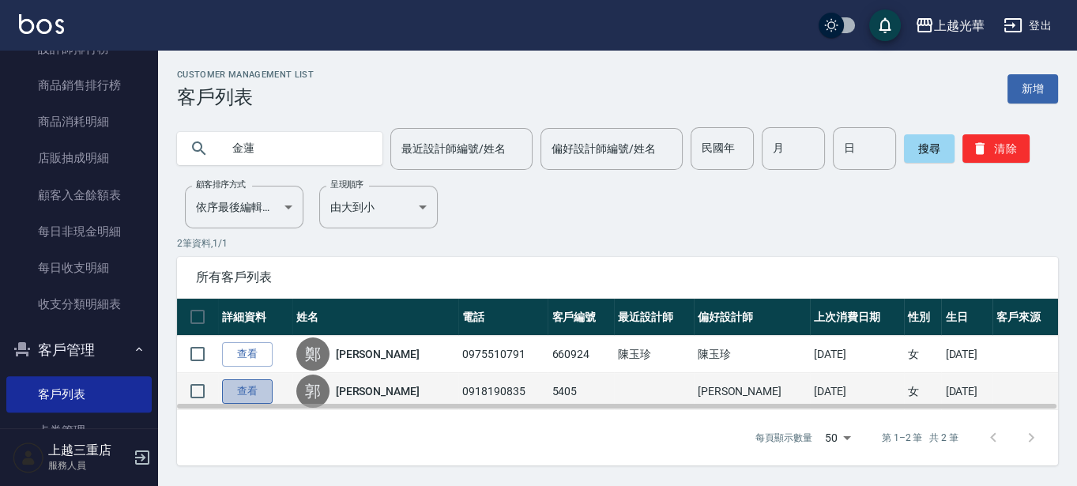
click at [243, 386] on link "查看" at bounding box center [247, 391] width 51 height 25
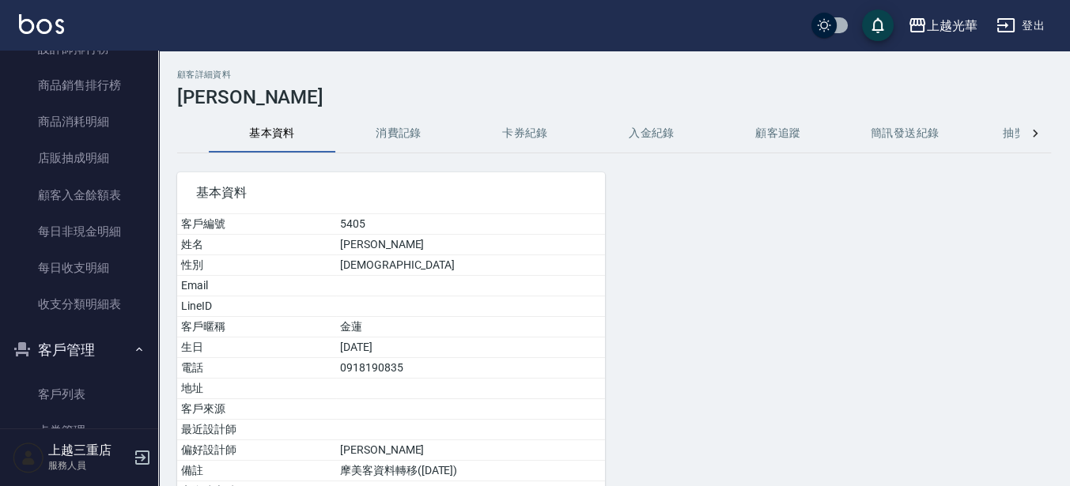
click at [411, 136] on button "消費記錄" at bounding box center [398, 134] width 126 height 38
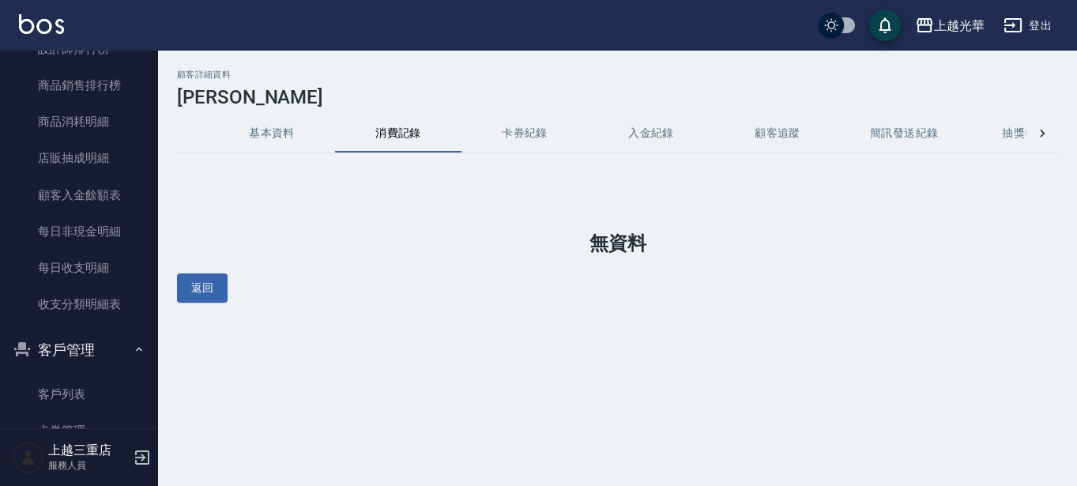
click at [33, 25] on img at bounding box center [41, 24] width 45 height 20
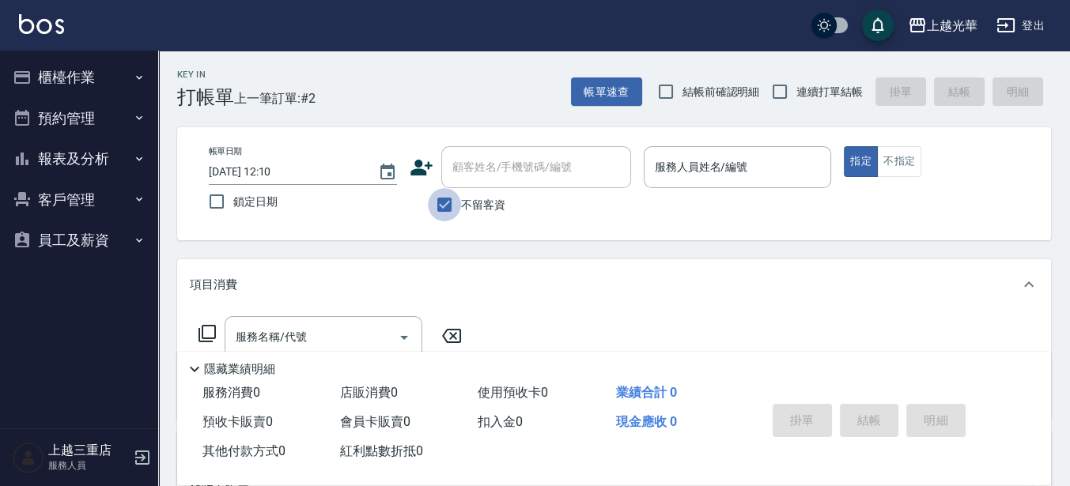
drag, startPoint x: 440, startPoint y: 194, endPoint x: 543, endPoint y: 202, distance: 103.1
click at [440, 196] on input "不留客資" at bounding box center [444, 204] width 33 height 33
checkbox input "false"
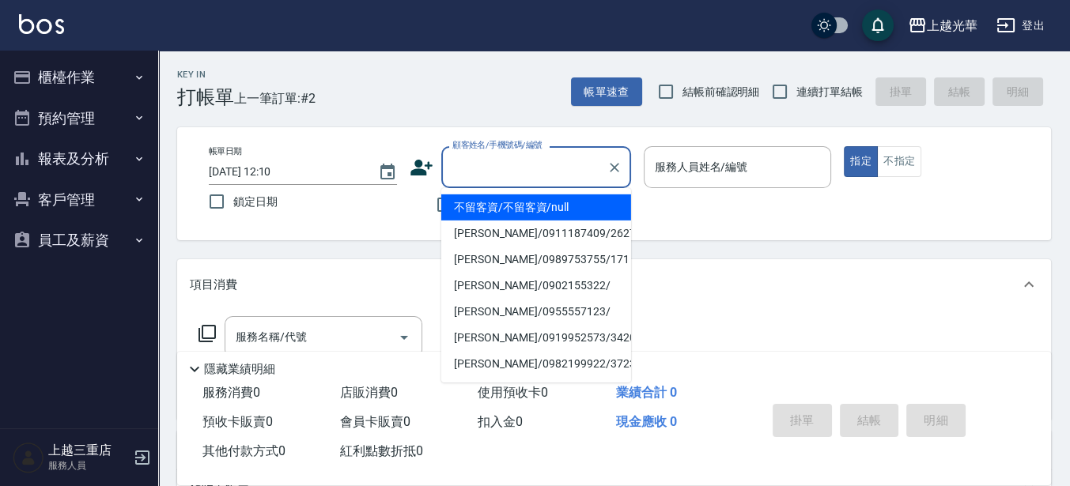
click at [482, 163] on input "顧客姓名/手機號碼/編號" at bounding box center [524, 167] width 152 height 28
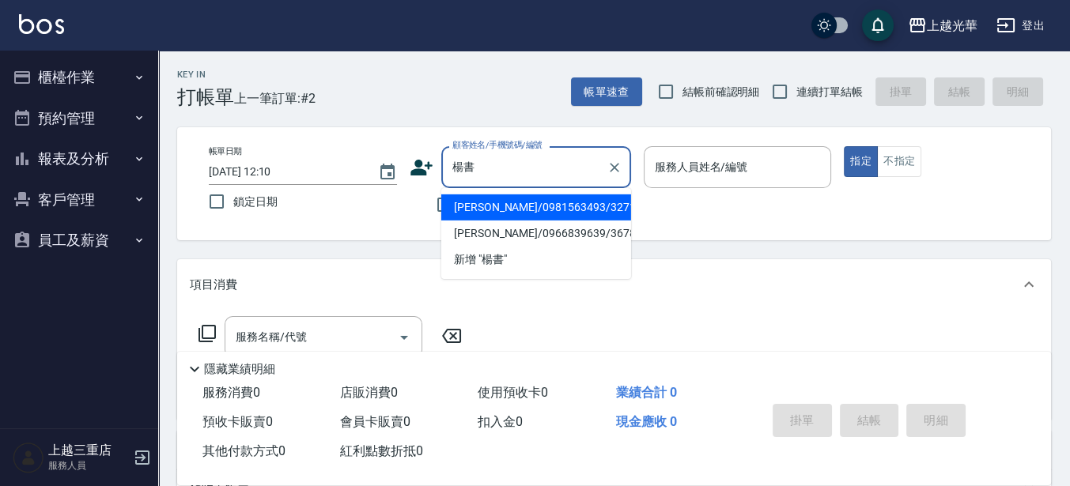
click at [526, 206] on li "[PERSON_NAME]/0981563493/3271" at bounding box center [536, 207] width 190 height 26
type input "[PERSON_NAME]/0981563493/3271"
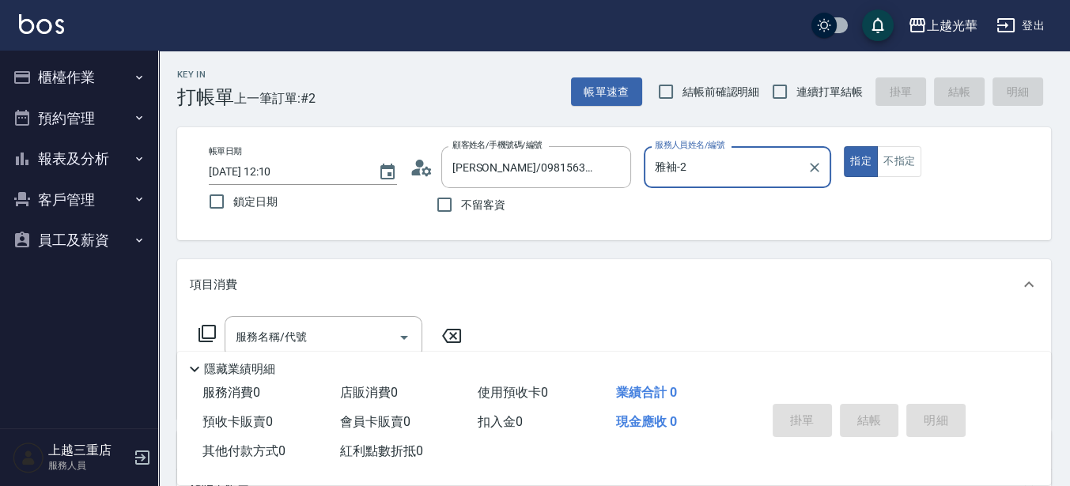
type input "雅袖-2"
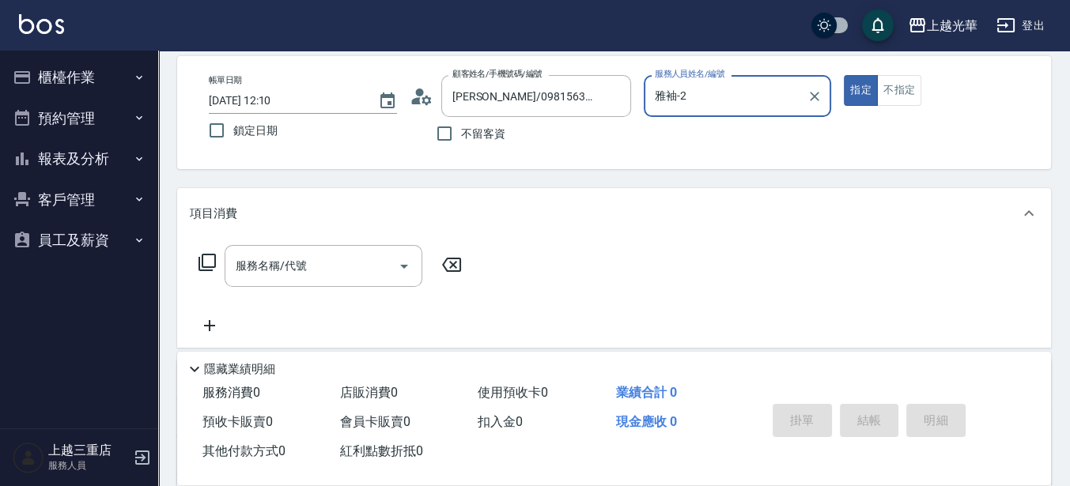
scroll to position [99, 0]
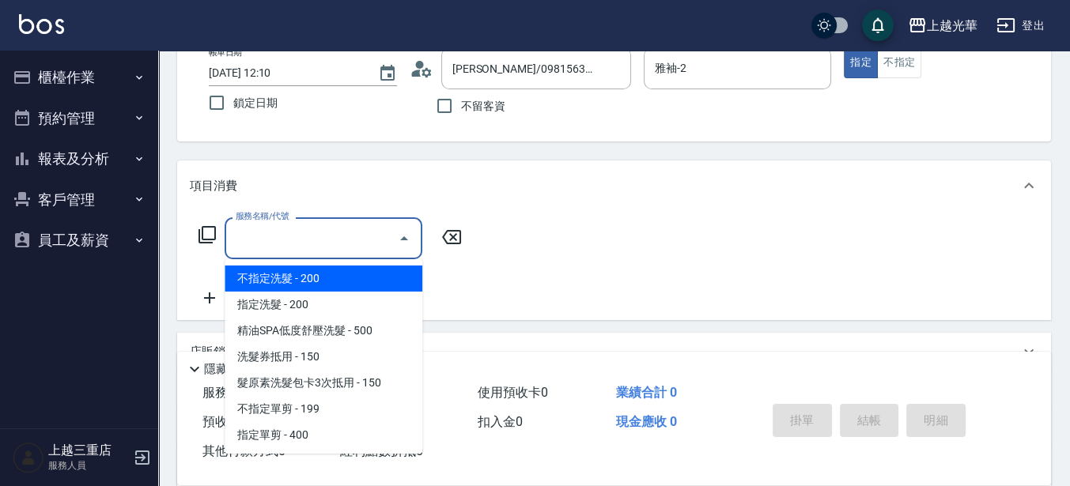
click at [336, 246] on input "服務名稱/代號" at bounding box center [312, 239] width 160 height 28
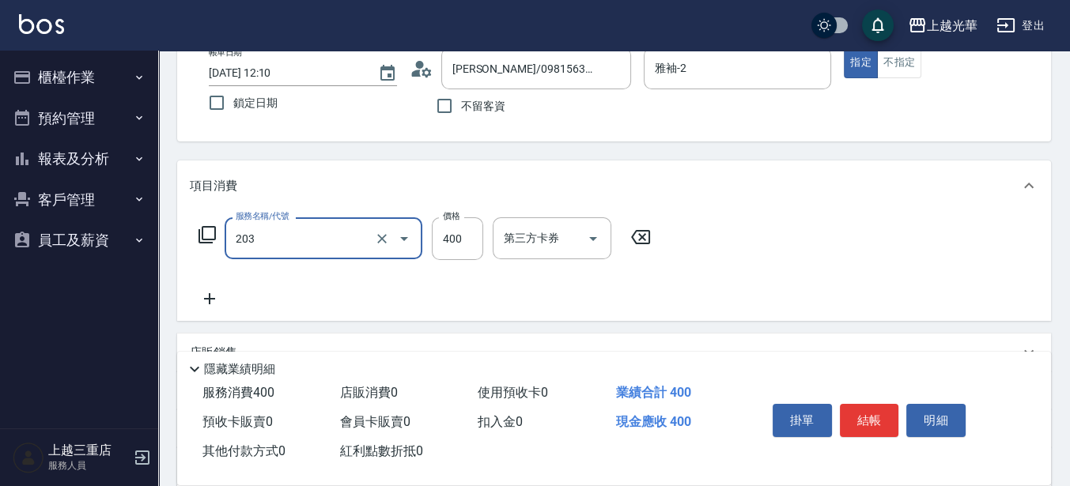
type input "指定單剪(203)"
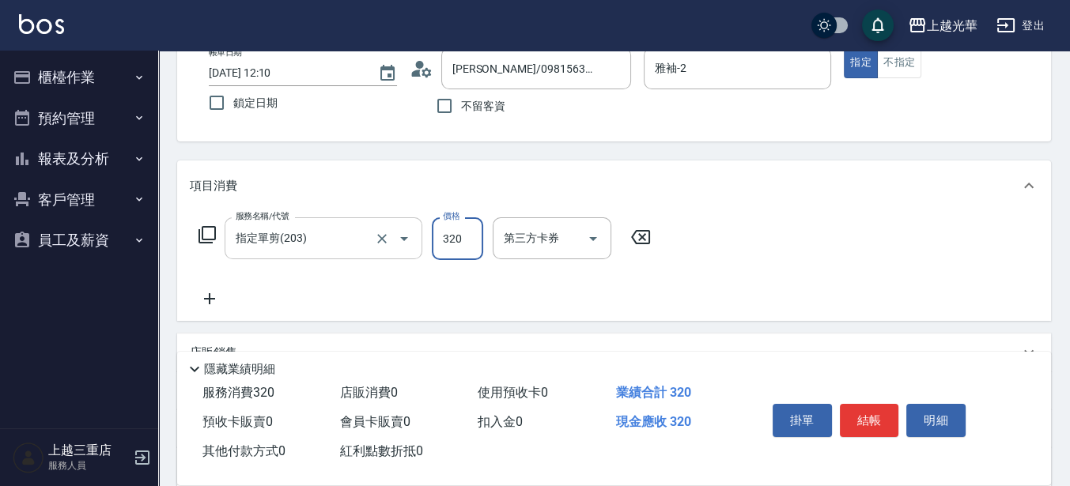
type input "320"
click at [841, 420] on button "結帳" at bounding box center [869, 420] width 59 height 33
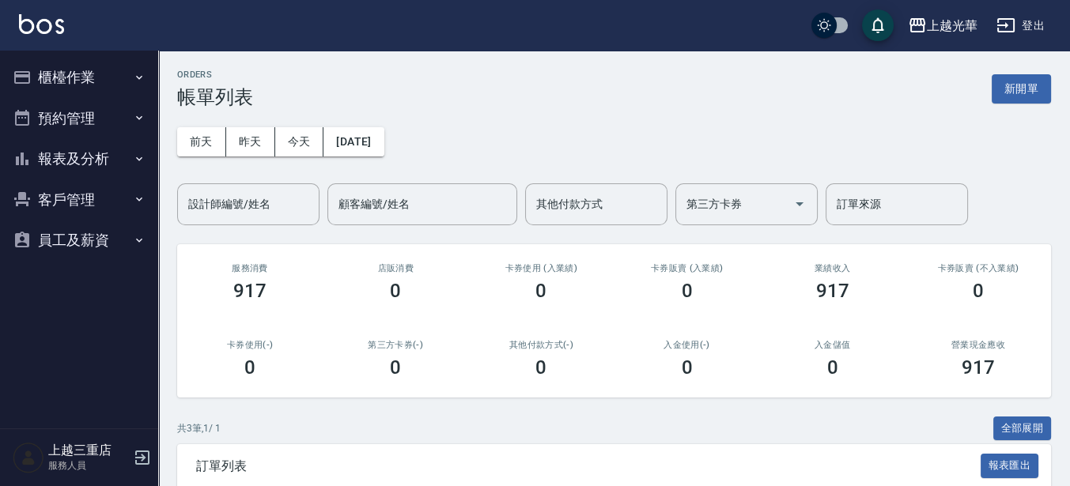
click at [43, 21] on img at bounding box center [41, 24] width 45 height 20
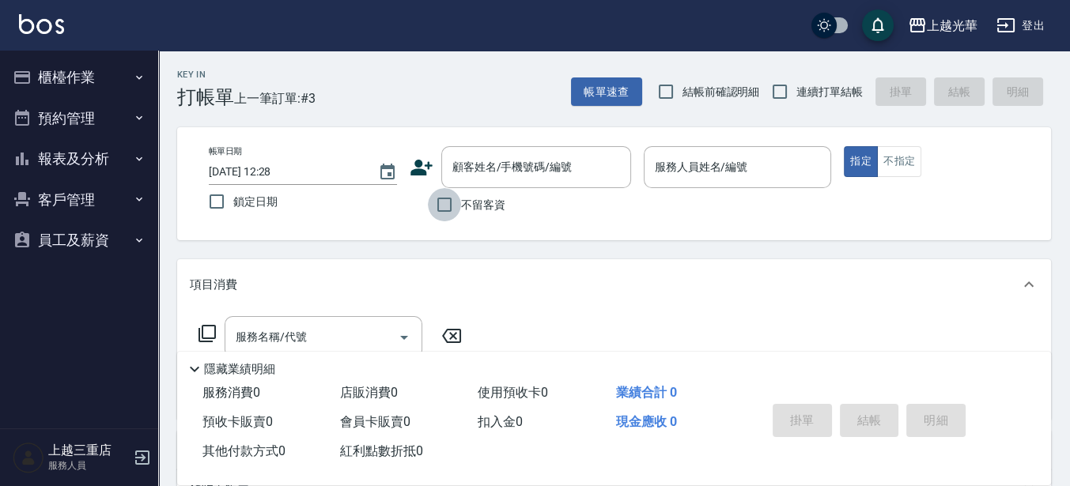
click at [435, 206] on input "不留客資" at bounding box center [444, 204] width 33 height 33
checkbox input "true"
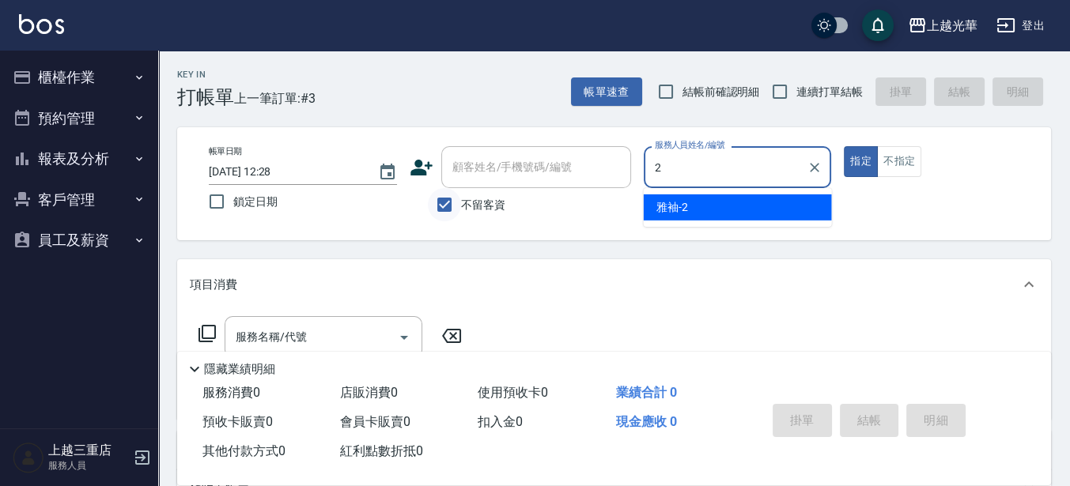
type input "雅袖-2"
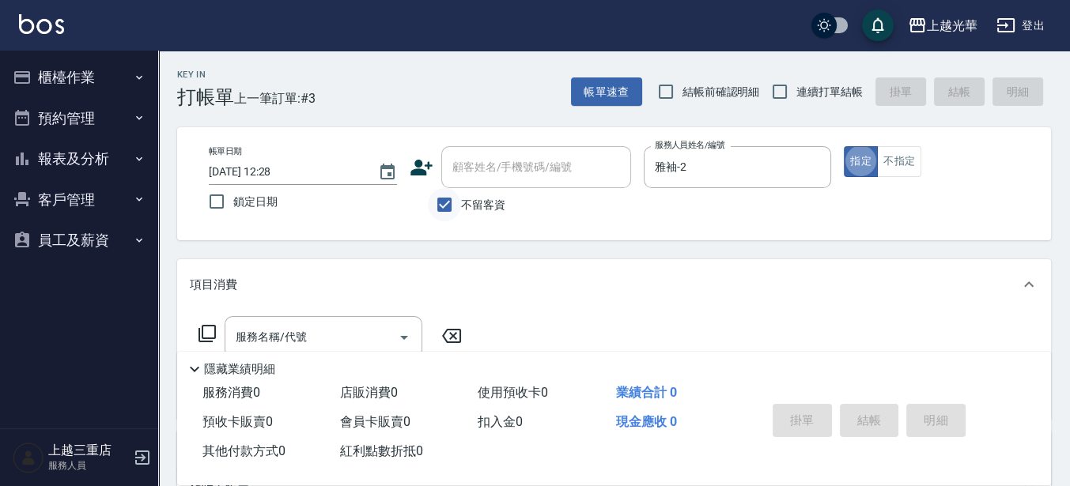
type button "true"
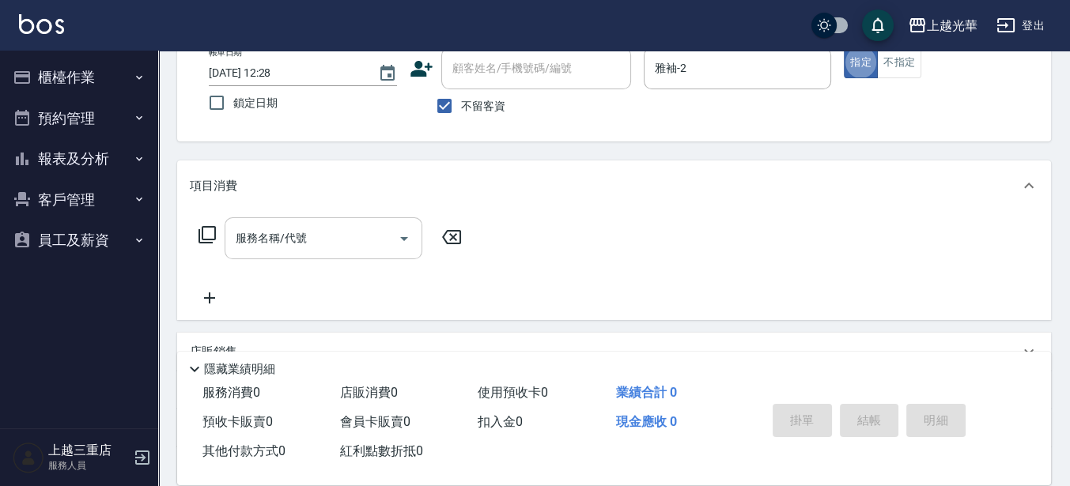
click at [360, 236] on input "服務名稱/代號" at bounding box center [312, 239] width 160 height 28
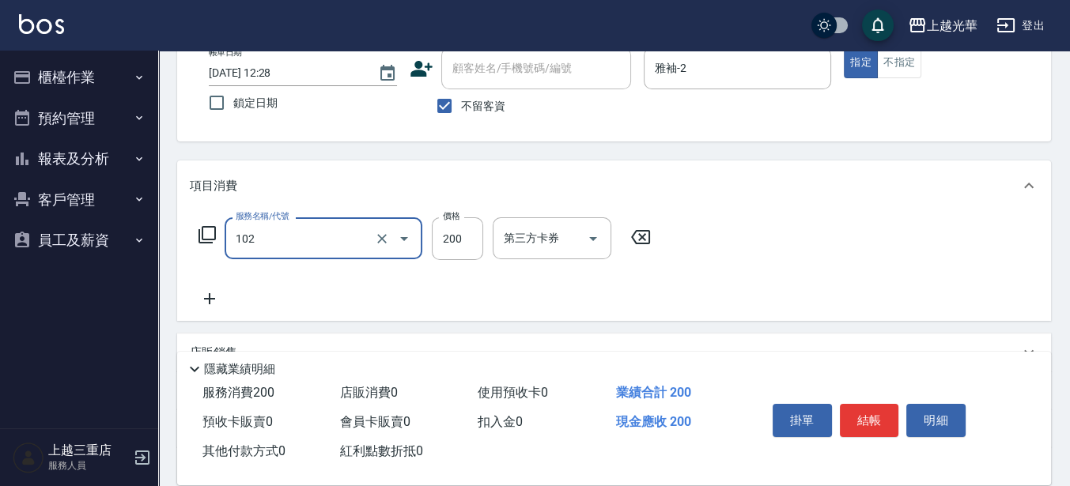
type input "指定洗髮(102)"
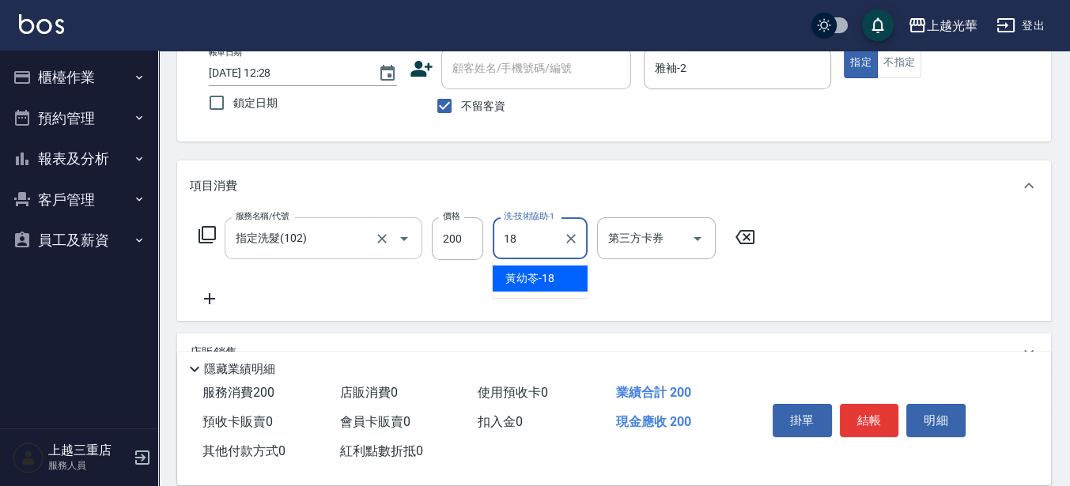
type input "[PERSON_NAME]-18"
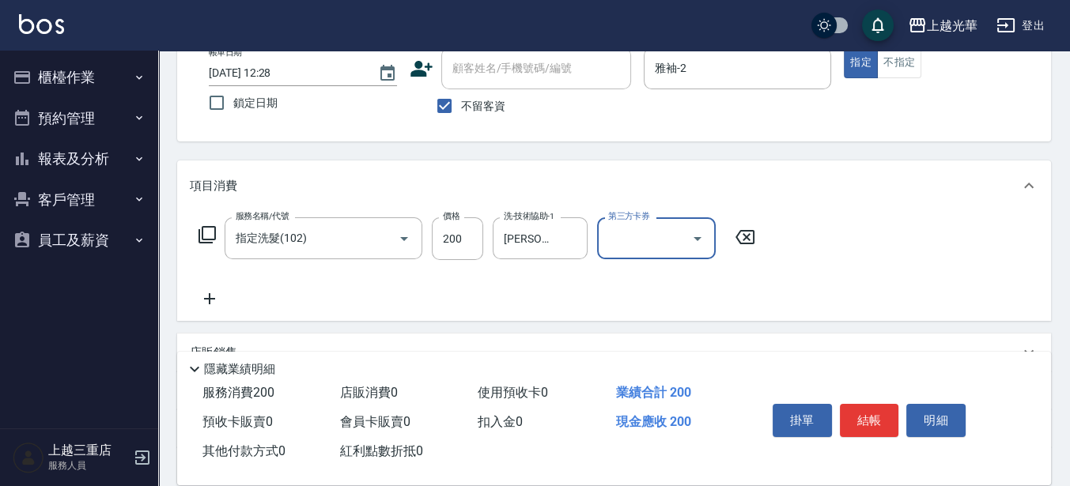
click at [203, 303] on icon at bounding box center [210, 298] width 40 height 19
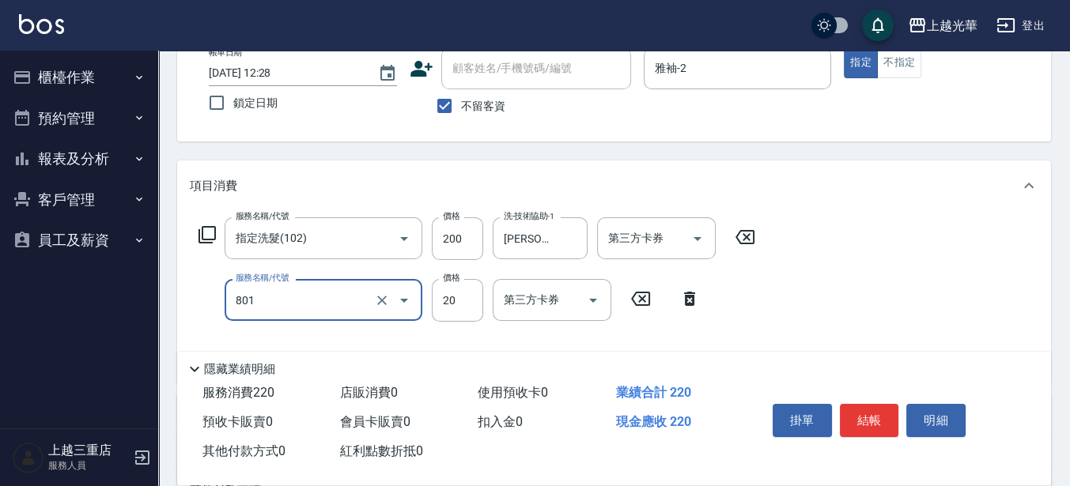
type input "潤絲(801)"
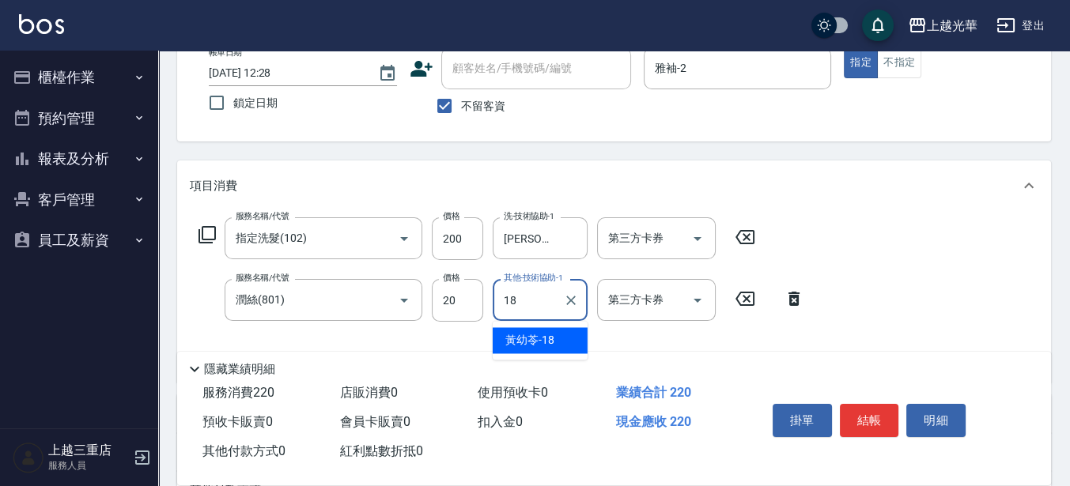
type input "[PERSON_NAME]-18"
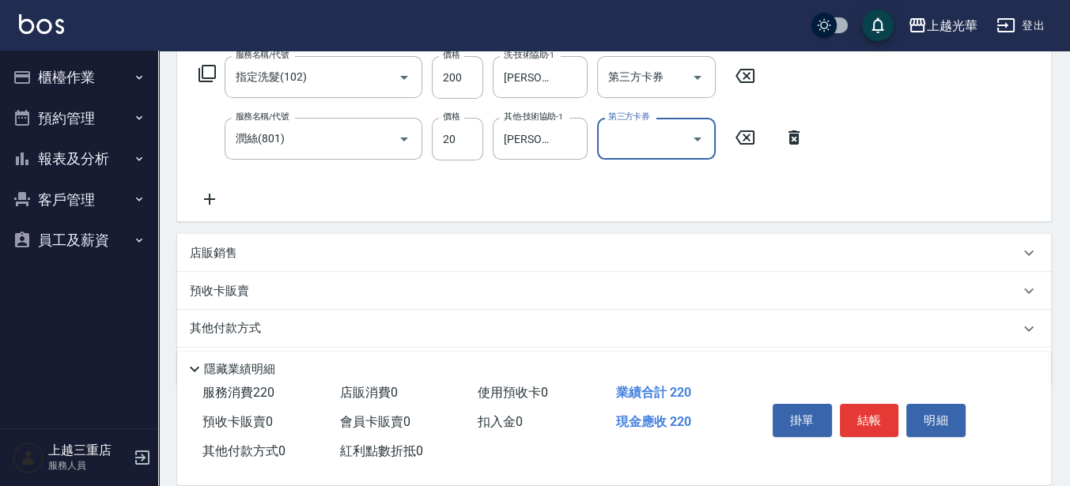
scroll to position [296, 0]
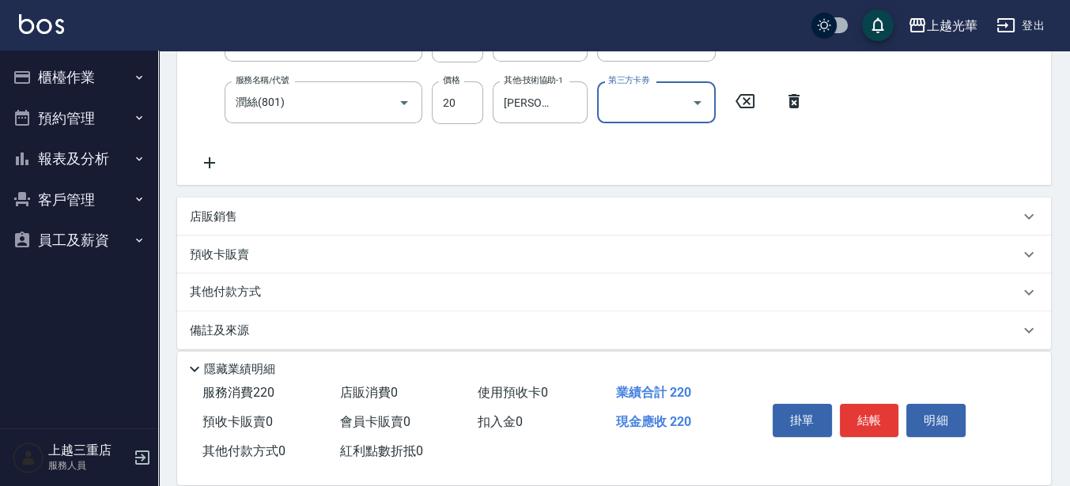
click at [215, 159] on icon at bounding box center [210, 162] width 40 height 19
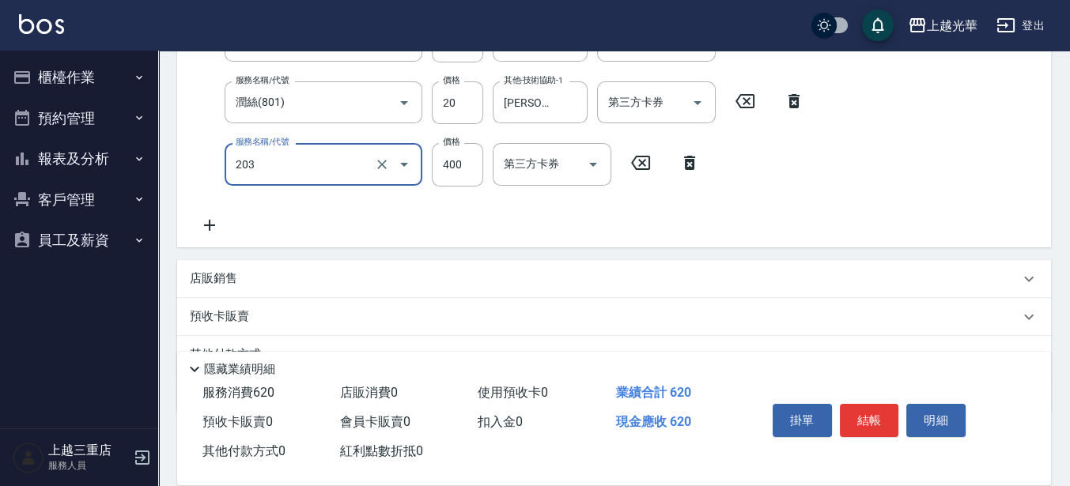
type input "指定單剪(203)"
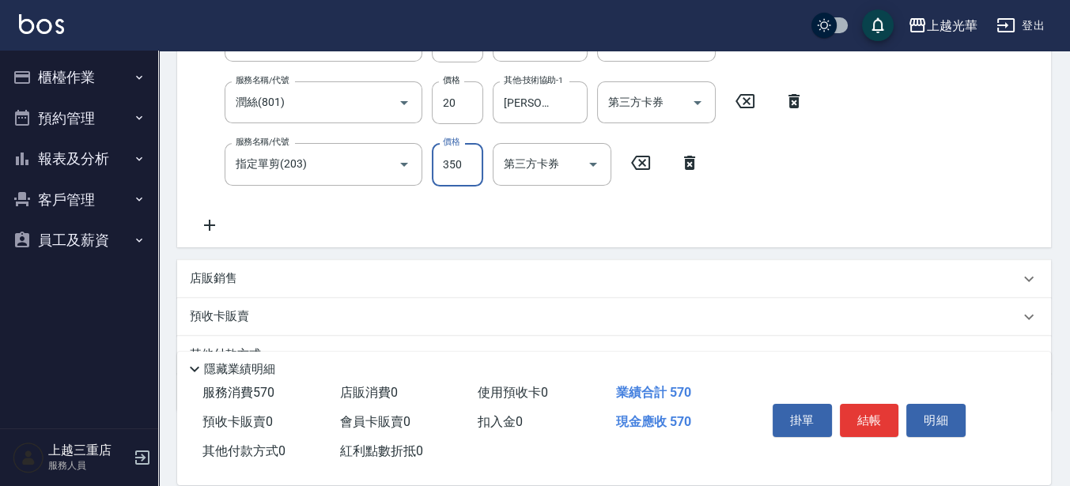
type input "350"
click at [850, 418] on button "結帳" at bounding box center [869, 420] width 59 height 33
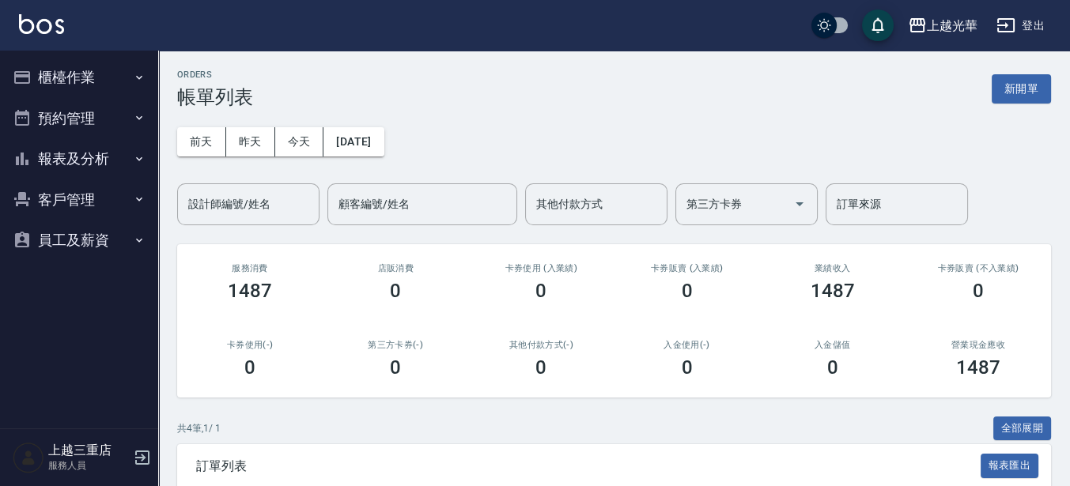
click at [45, 28] on img at bounding box center [41, 24] width 45 height 20
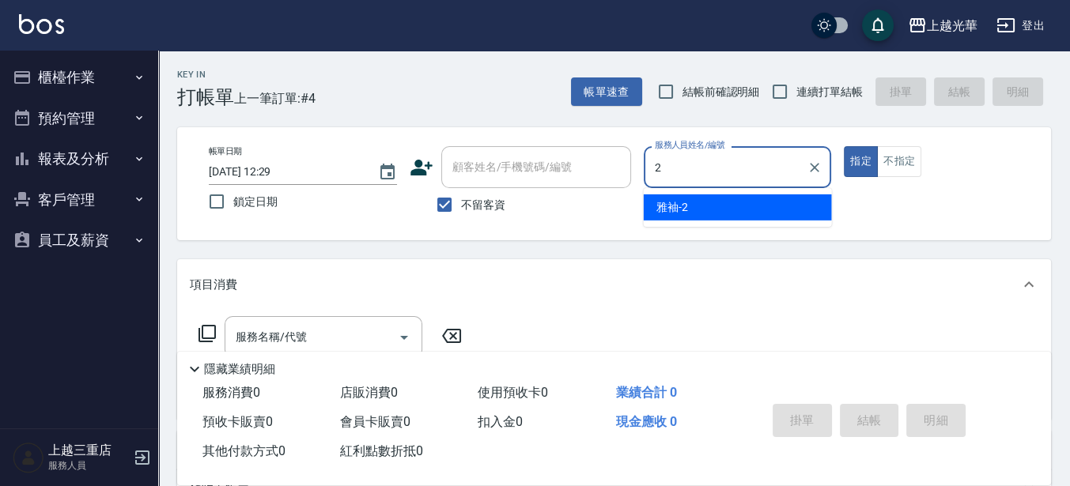
type input "雅袖-2"
type button "true"
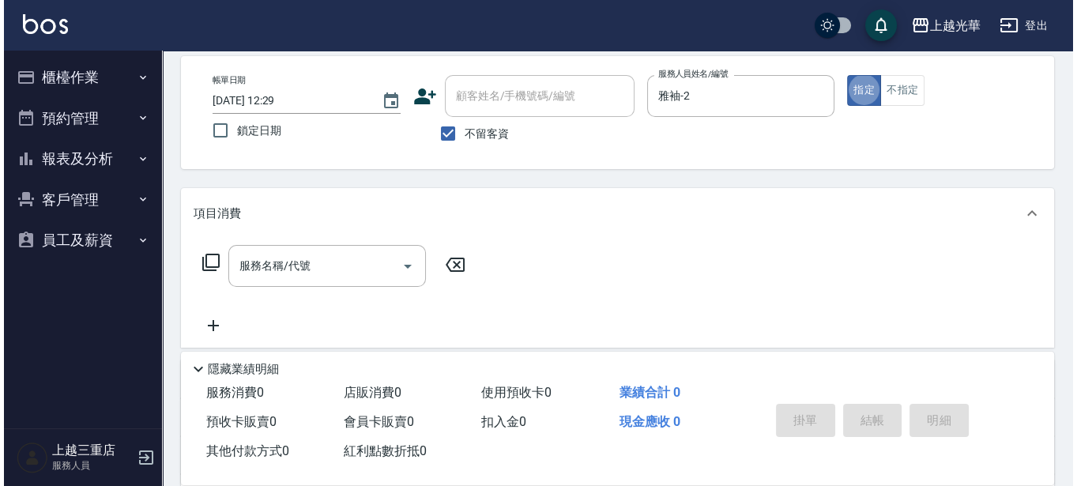
scroll to position [99, 0]
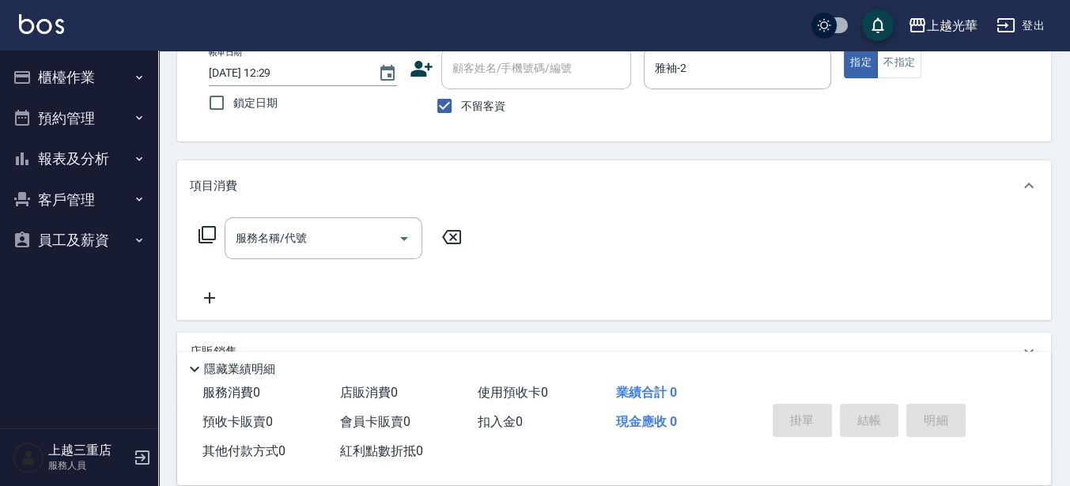
click at [203, 225] on icon at bounding box center [207, 234] width 19 height 19
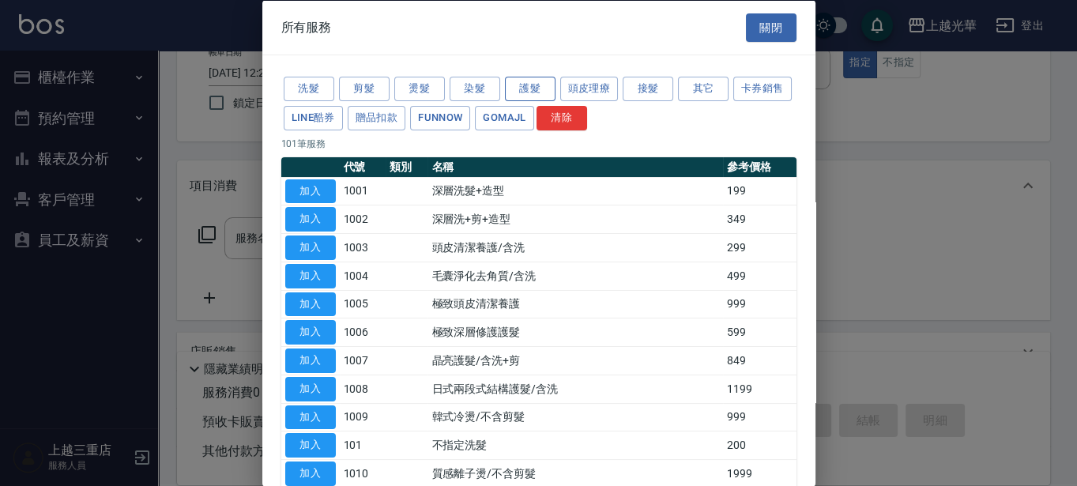
click at [513, 96] on button "護髮" at bounding box center [530, 89] width 51 height 25
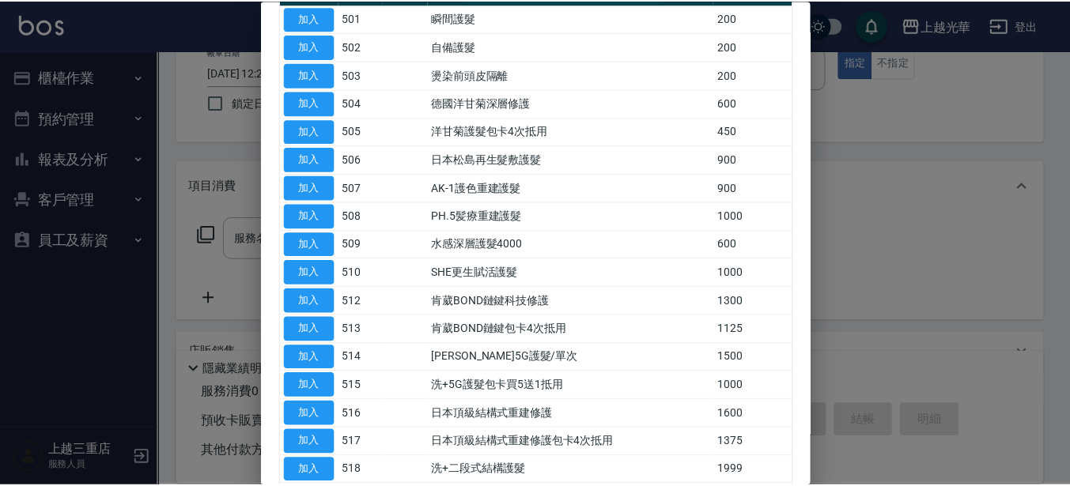
scroll to position [198, 0]
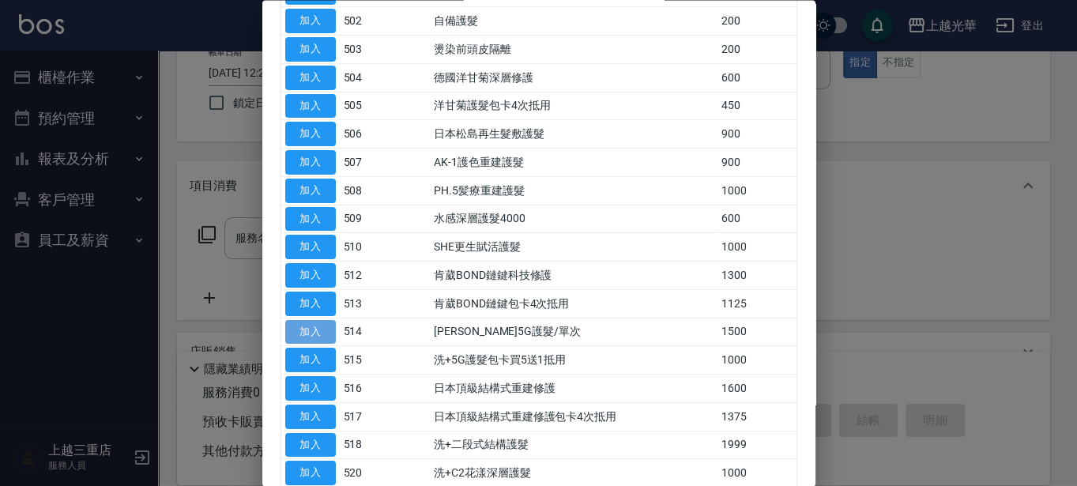
click at [315, 326] on button "加入" at bounding box center [310, 332] width 51 height 25
type input "[PERSON_NAME]5G護髮/單次(514)"
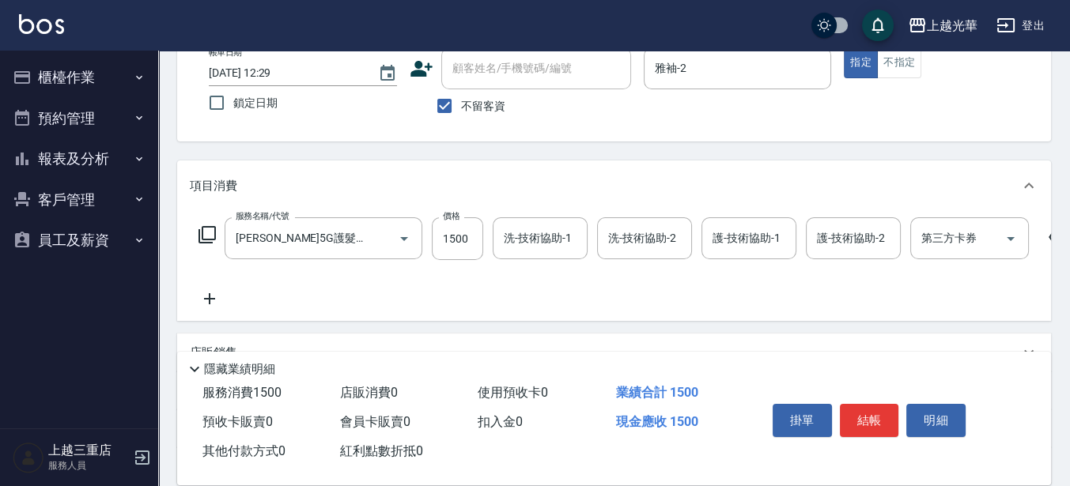
click at [428, 240] on div "服務名稱/代號 [PERSON_NAME]5G護髮/單次(514) 服務名稱/代號 價格 1500 價格 洗-技術協助-1 洗-技術協助-1 洗-技術協助-2…" at bounding box center [634, 238] width 888 height 43
click at [436, 239] on input "1500" at bounding box center [457, 238] width 51 height 43
type input "1000"
type input "[PERSON_NAME]-18"
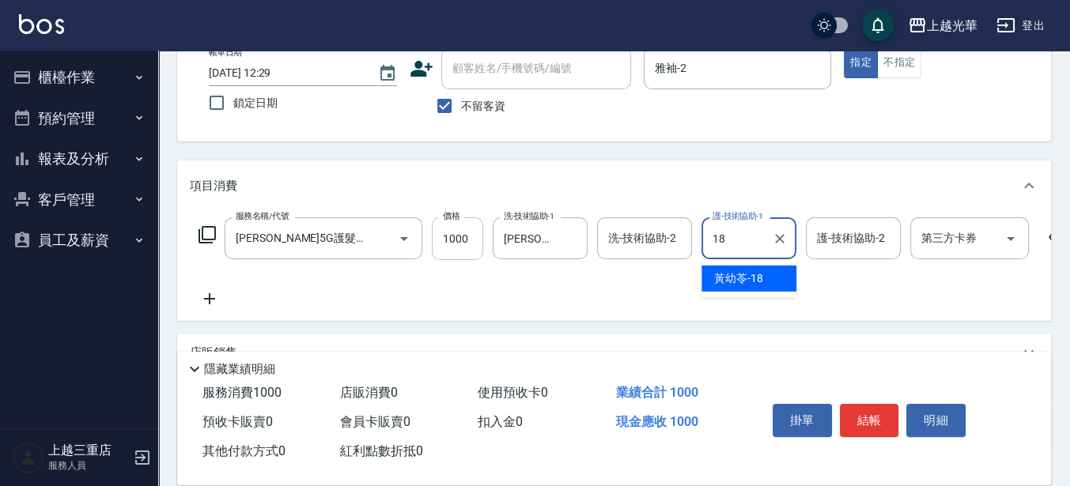
type input "[PERSON_NAME]-18"
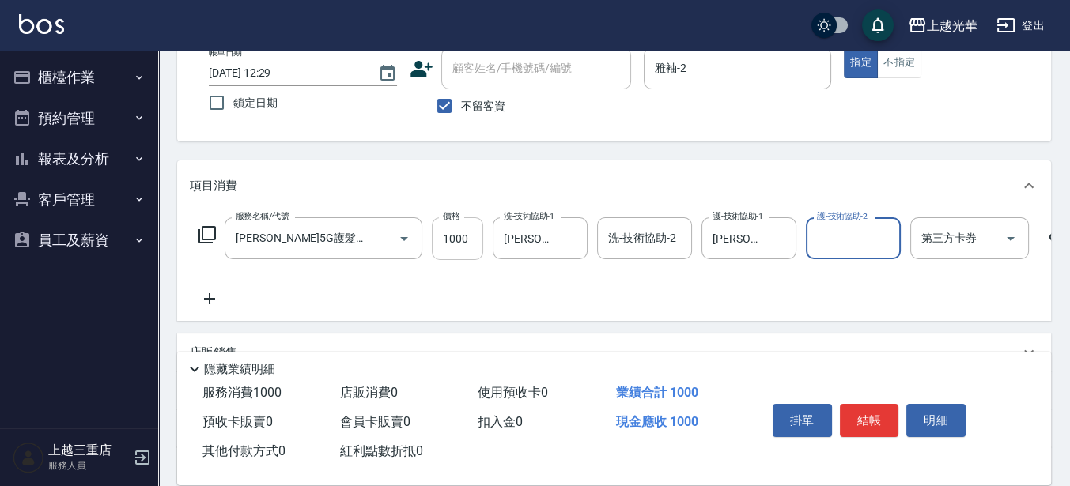
scroll to position [262, 0]
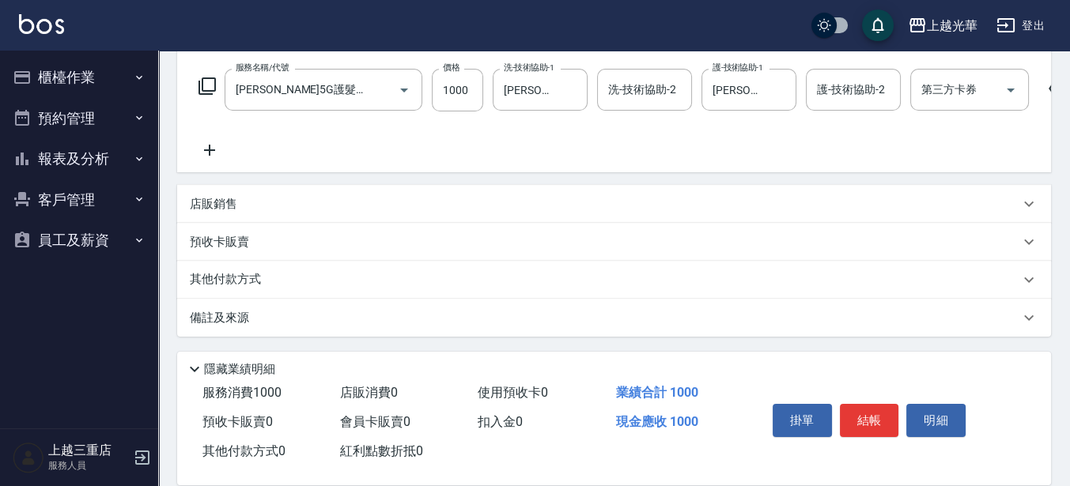
click at [209, 145] on icon at bounding box center [209, 150] width 11 height 11
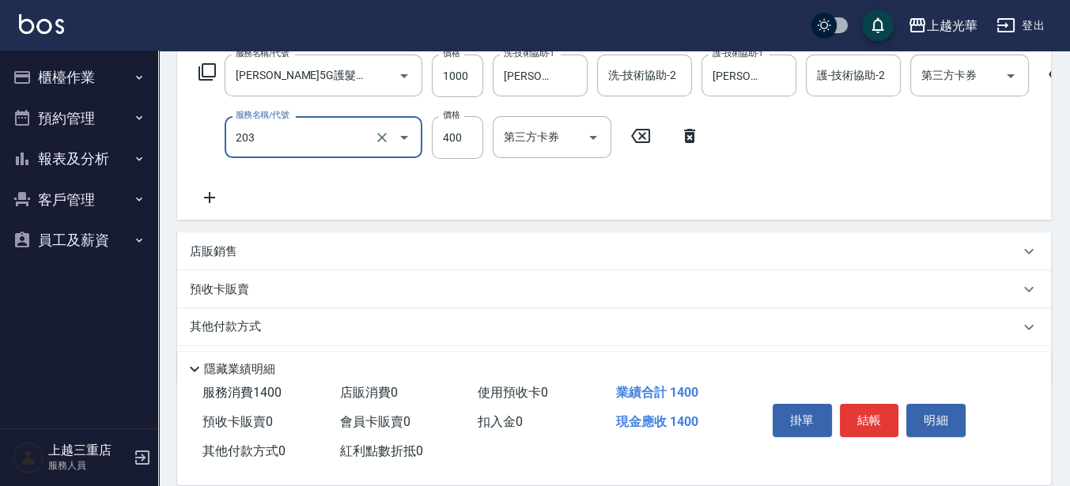
type input "指定單剪(203)"
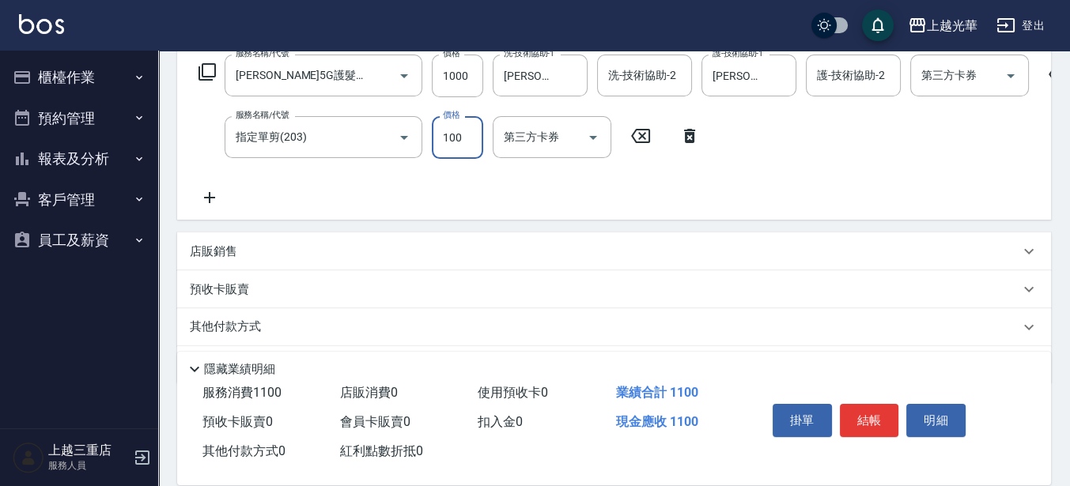
type input "100"
click at [871, 406] on button "結帳" at bounding box center [869, 420] width 59 height 33
